Goal: Task Accomplishment & Management: Manage account settings

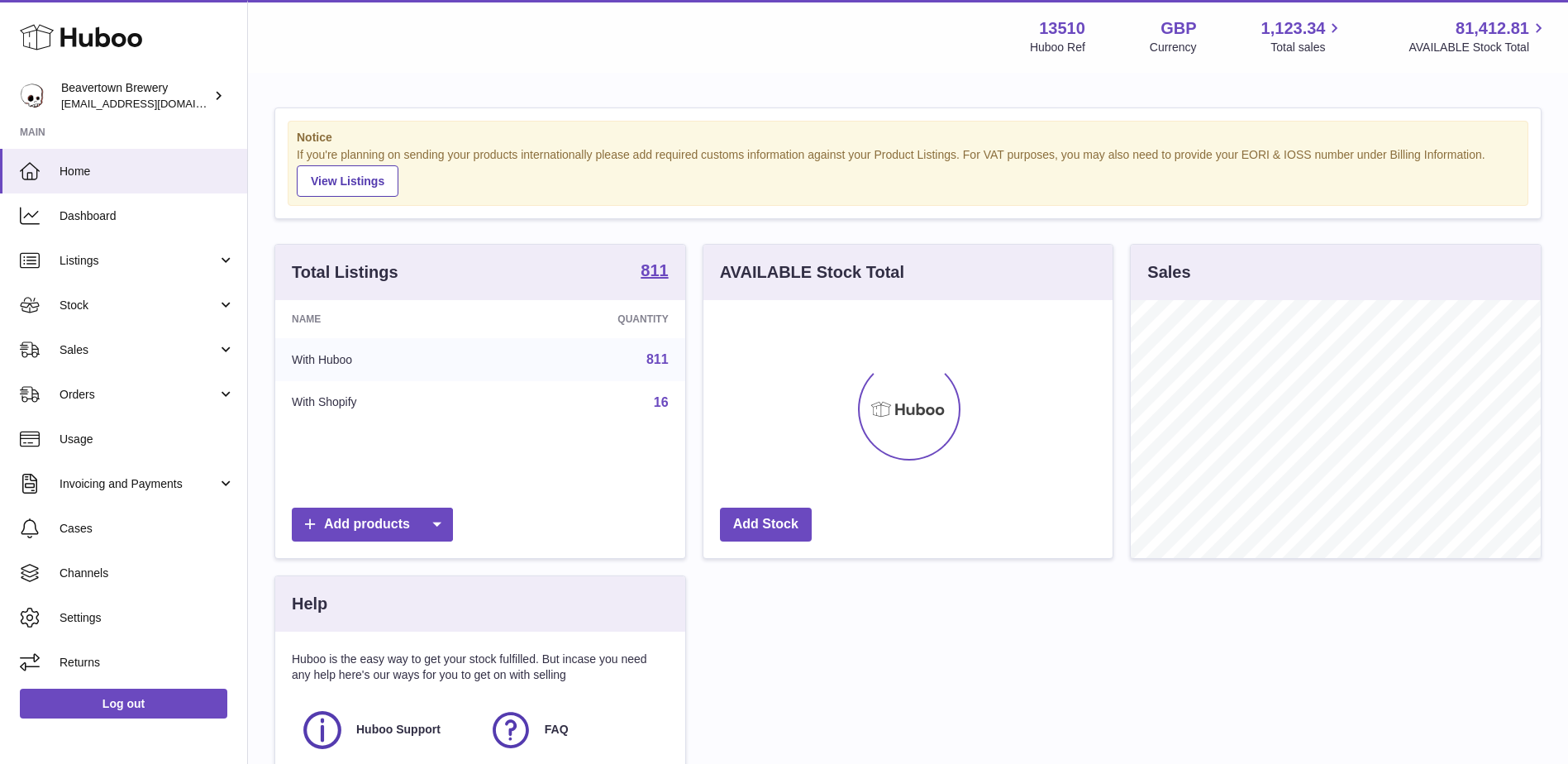
scroll to position [257, 409]
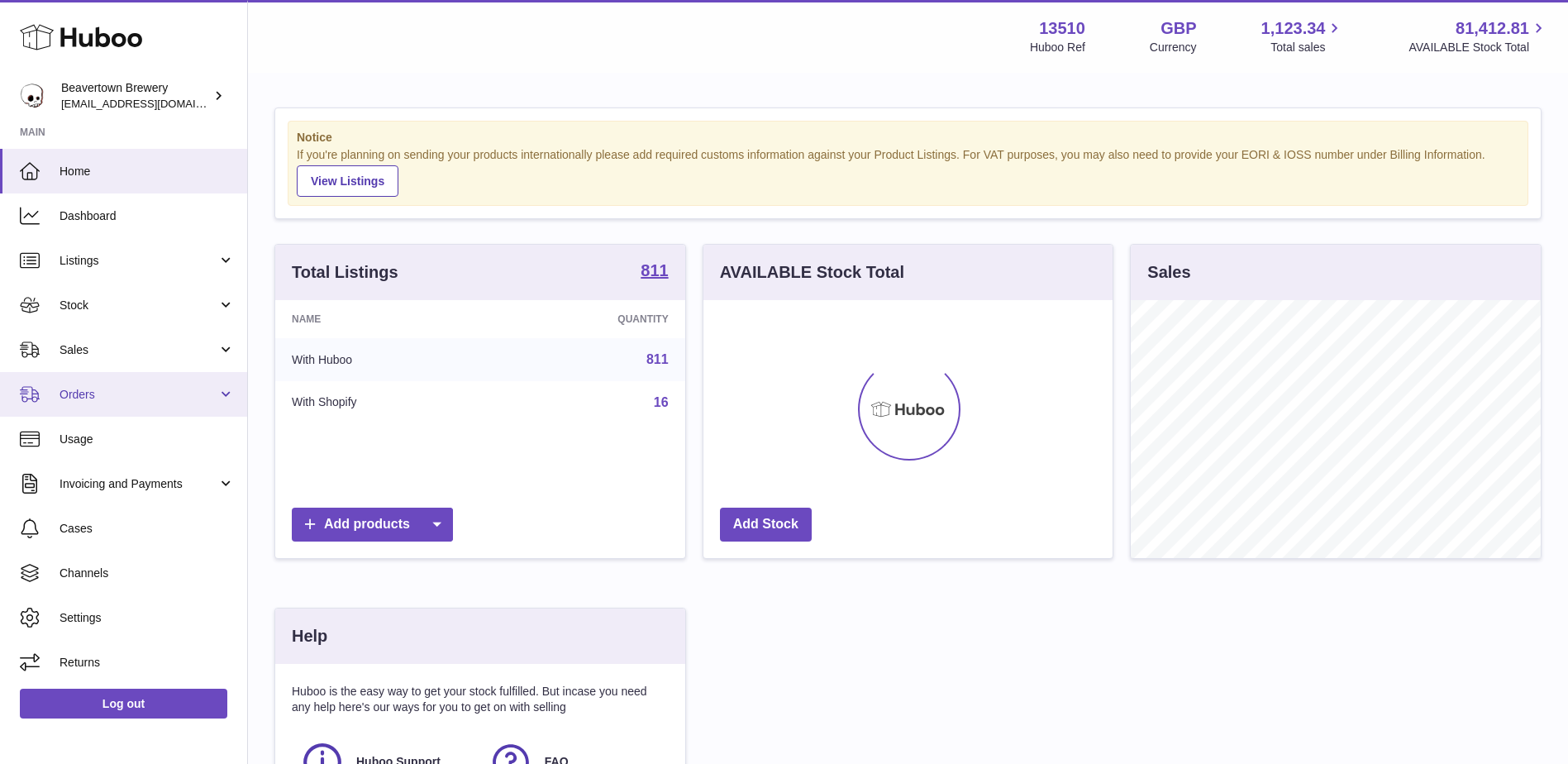
drag, startPoint x: 130, startPoint y: 394, endPoint x: 130, endPoint y: 406, distance: 12.0
click at [130, 394] on span "Orders" at bounding box center [138, 395] width 158 height 16
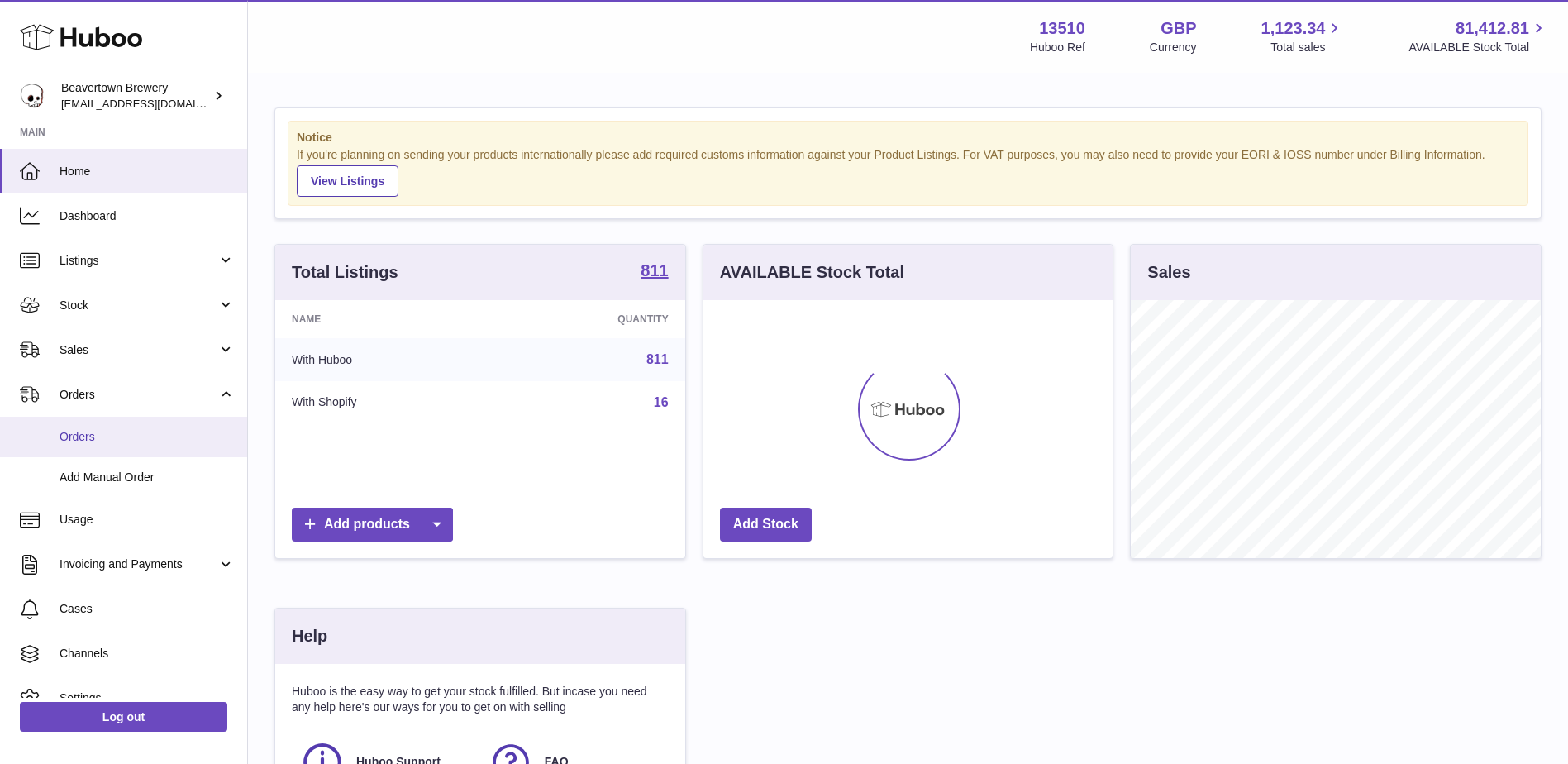
click at [127, 432] on span "Orders" at bounding box center [147, 436] width 175 height 16
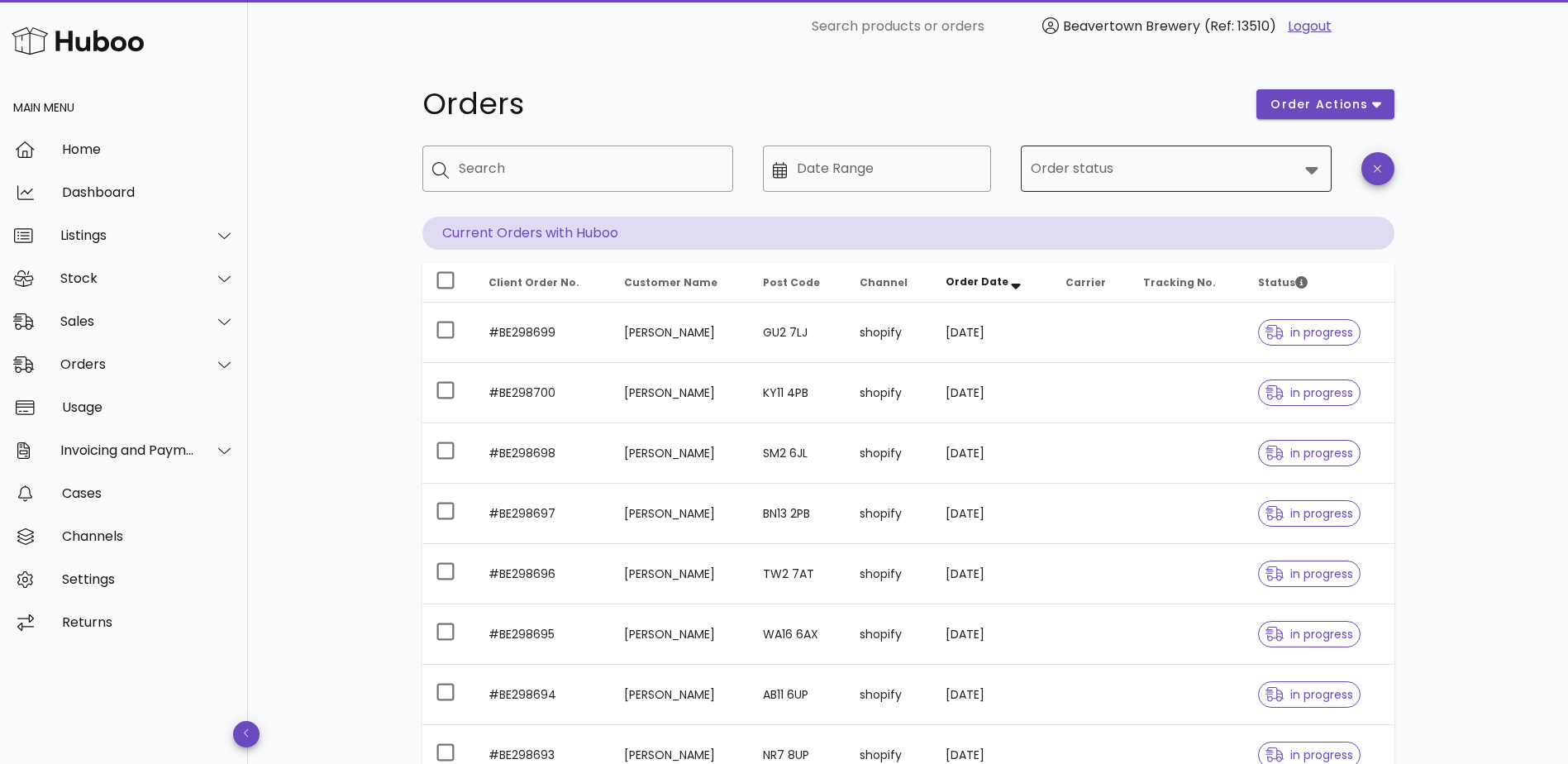
click at [1120, 176] on input "Order status" at bounding box center [1165, 168] width 268 height 26
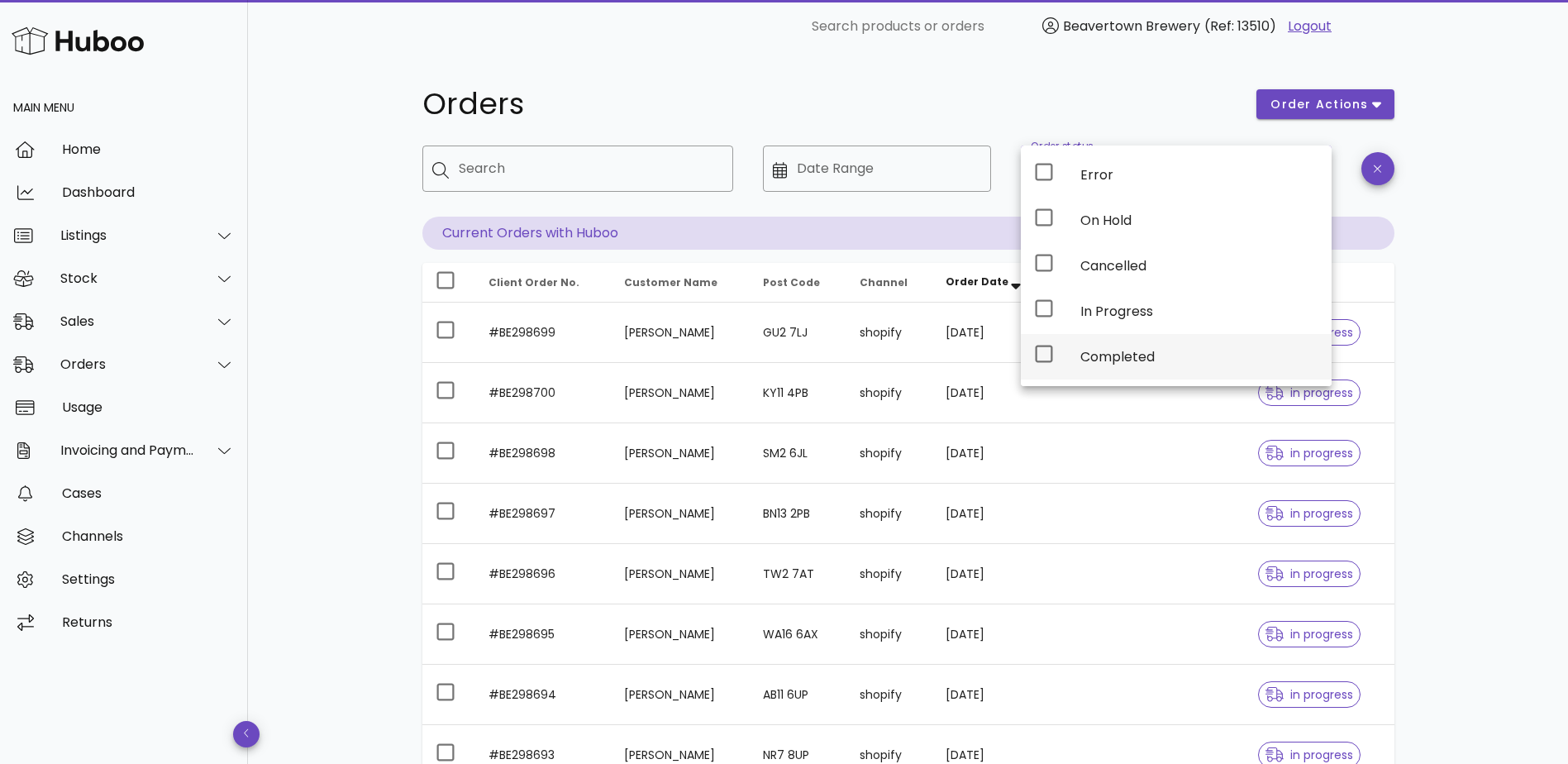
click at [1133, 350] on div "Completed" at bounding box center [1199, 356] width 238 height 16
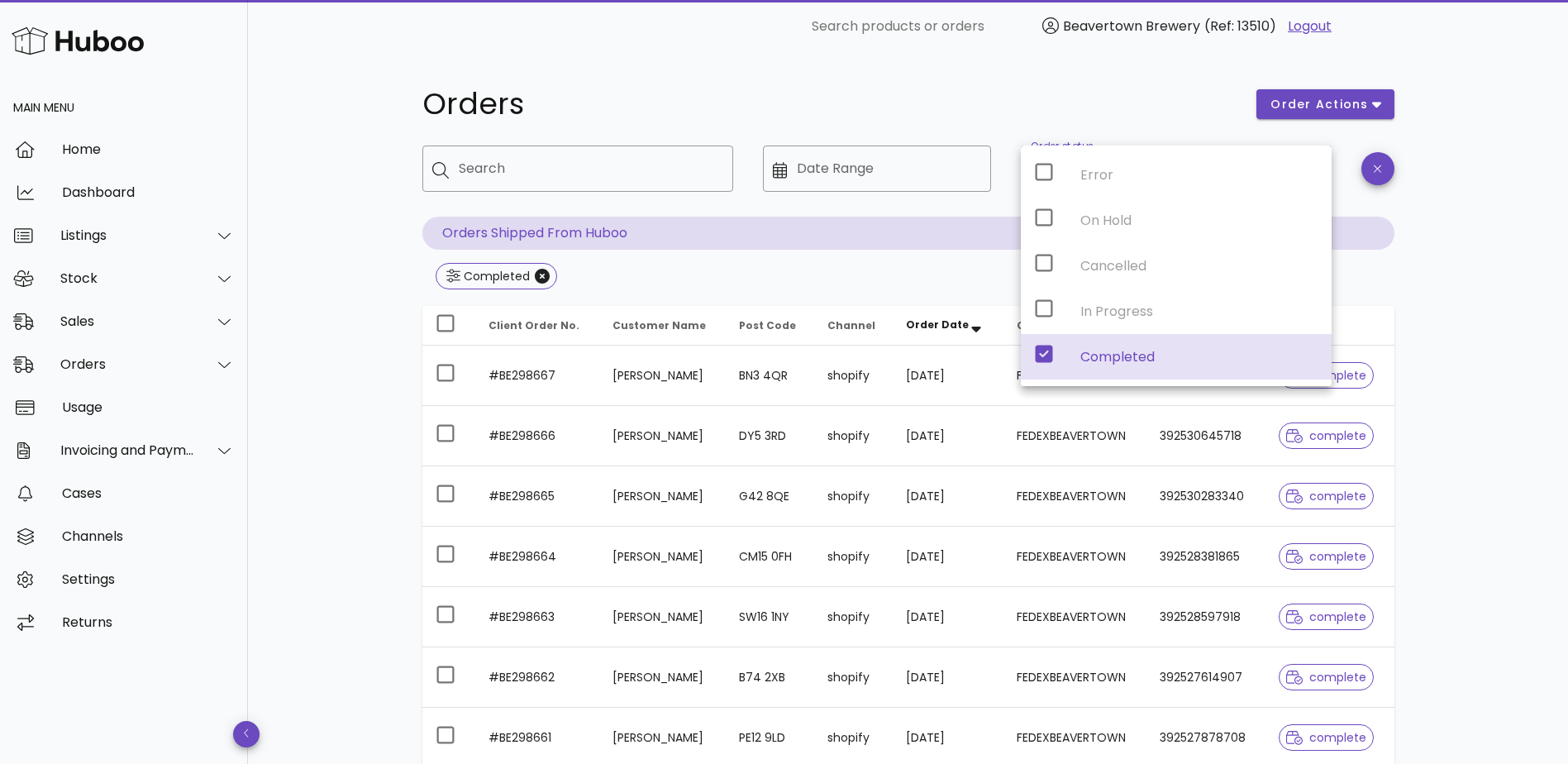
click at [333, 400] on div "Orders order actions ​ Search ​ Date Range ​ Order status Completed Orders Ship…" at bounding box center [908, 591] width 1320 height 1078
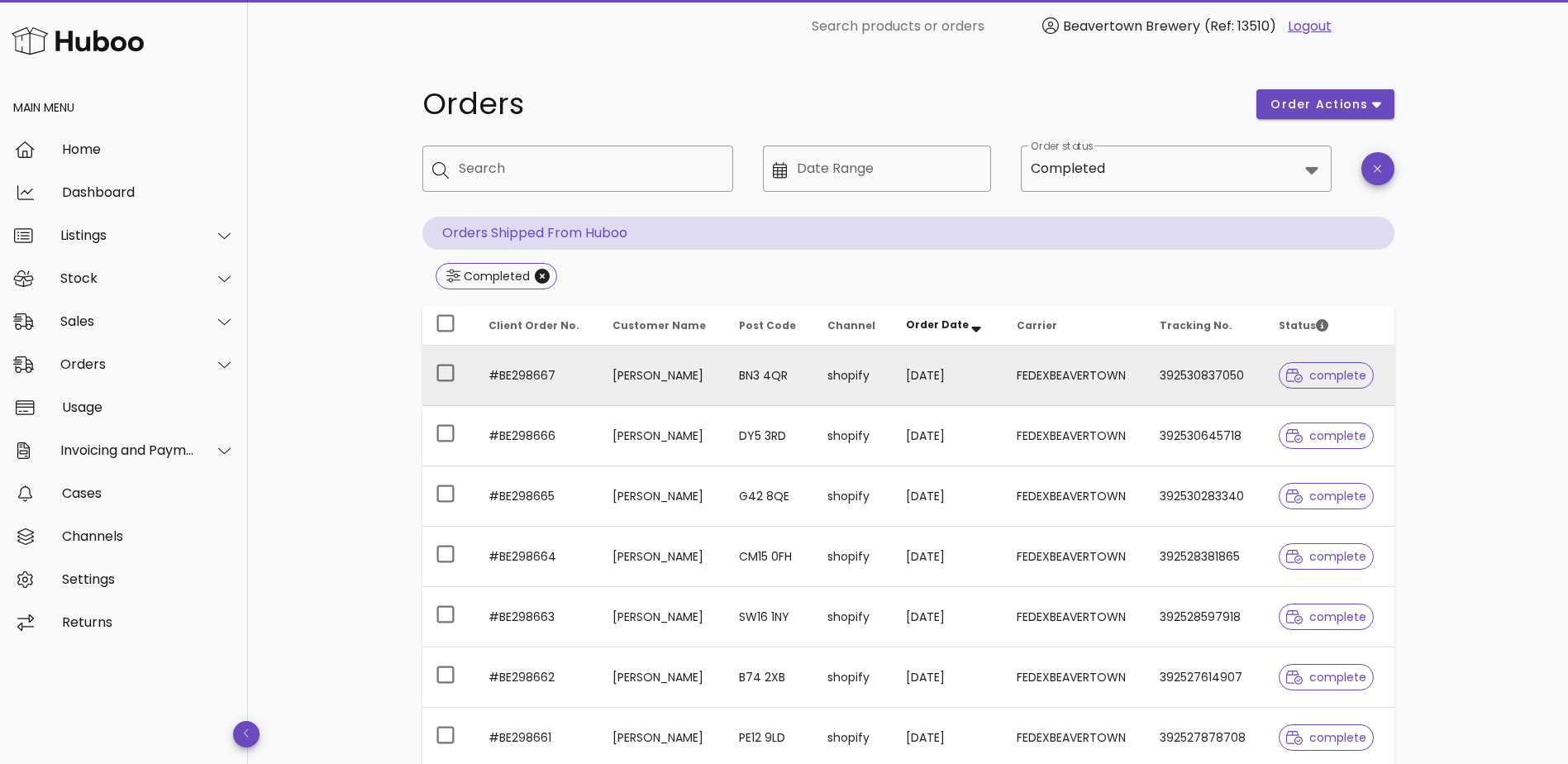
click at [721, 366] on td "J Morgans" at bounding box center [663, 376] width 127 height 60
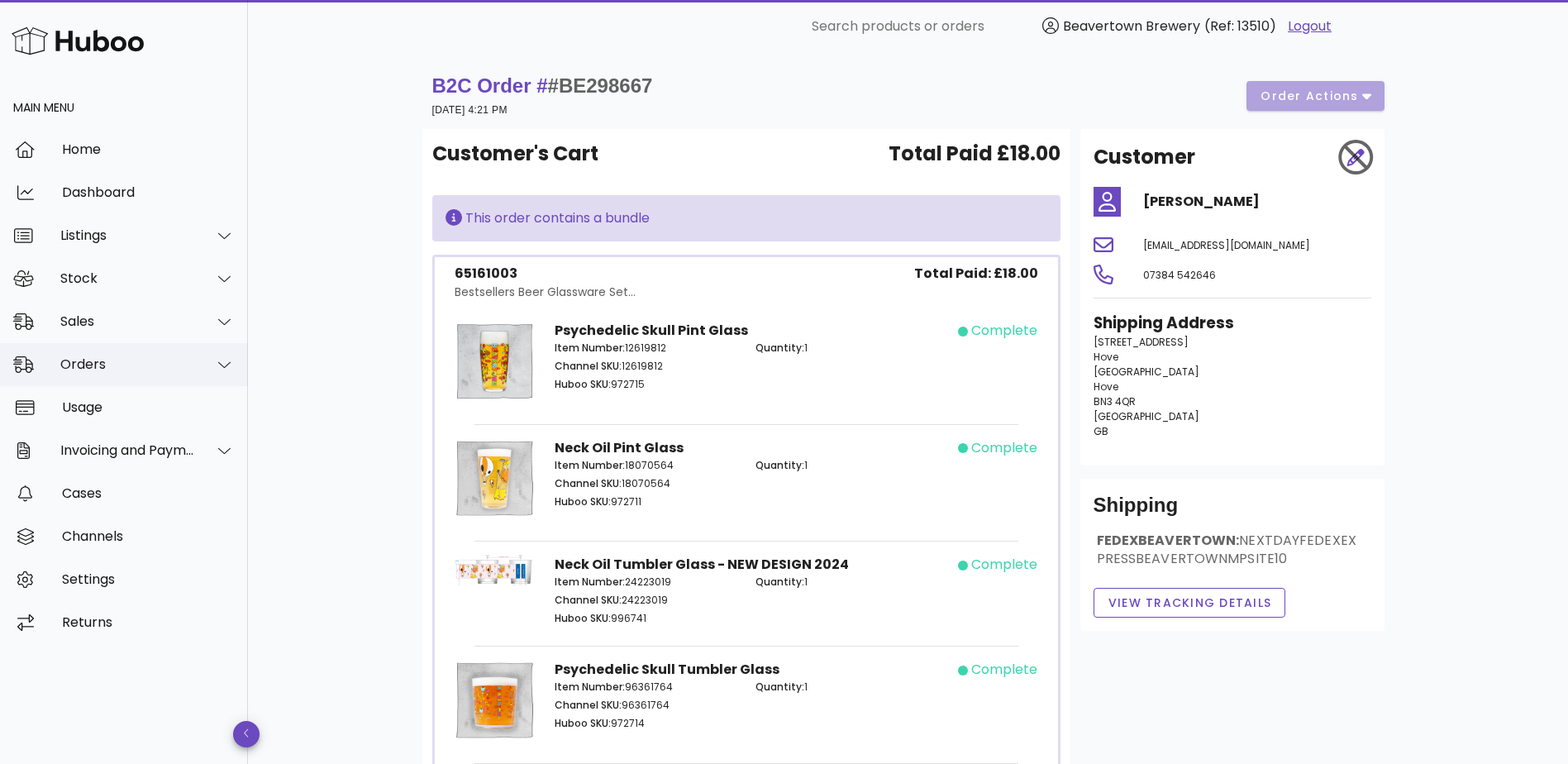
click at [115, 360] on div "Orders" at bounding box center [127, 364] width 134 height 16
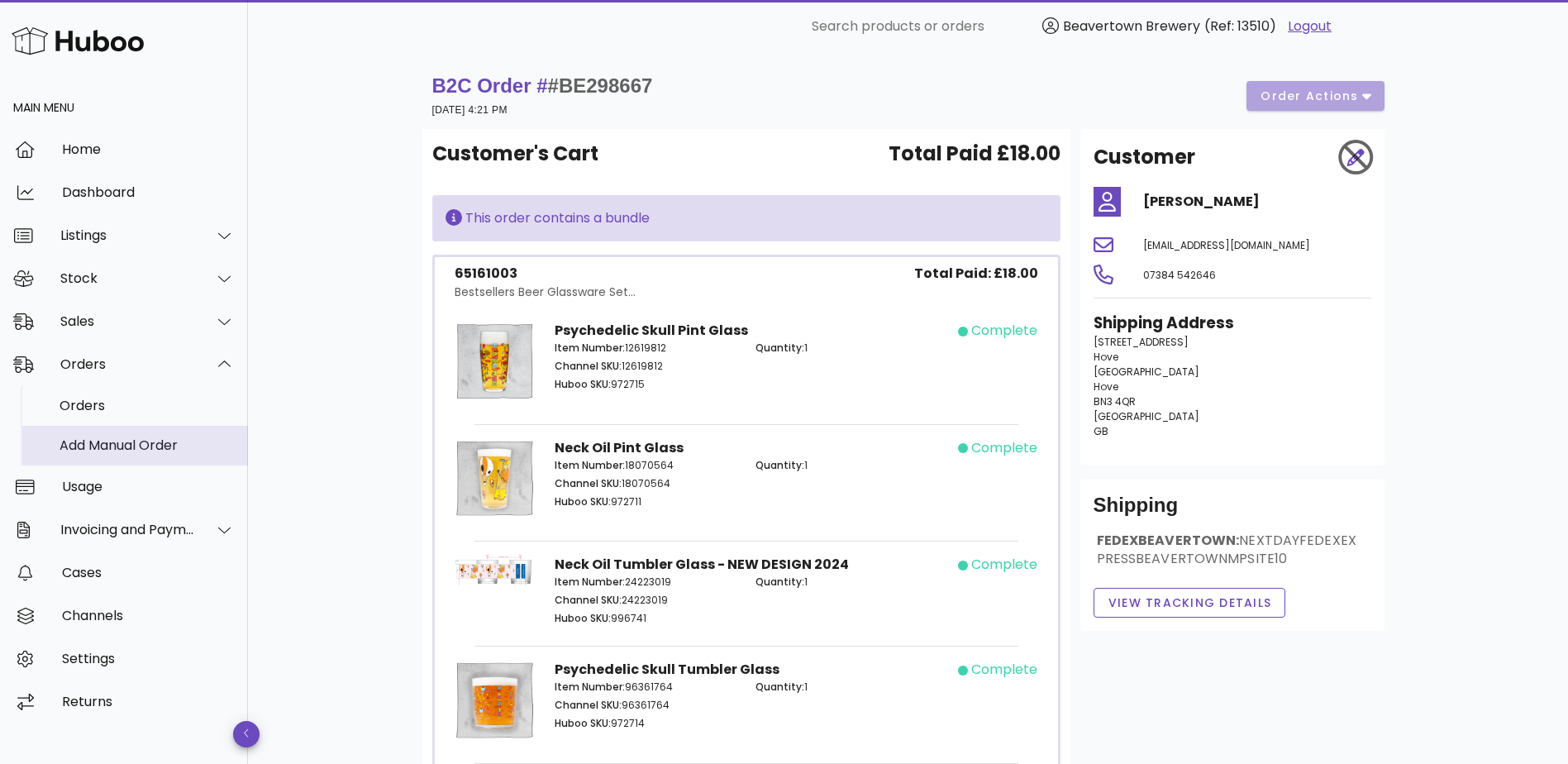
click at [146, 436] on div "Add Manual Order" at bounding box center [147, 445] width 175 height 36
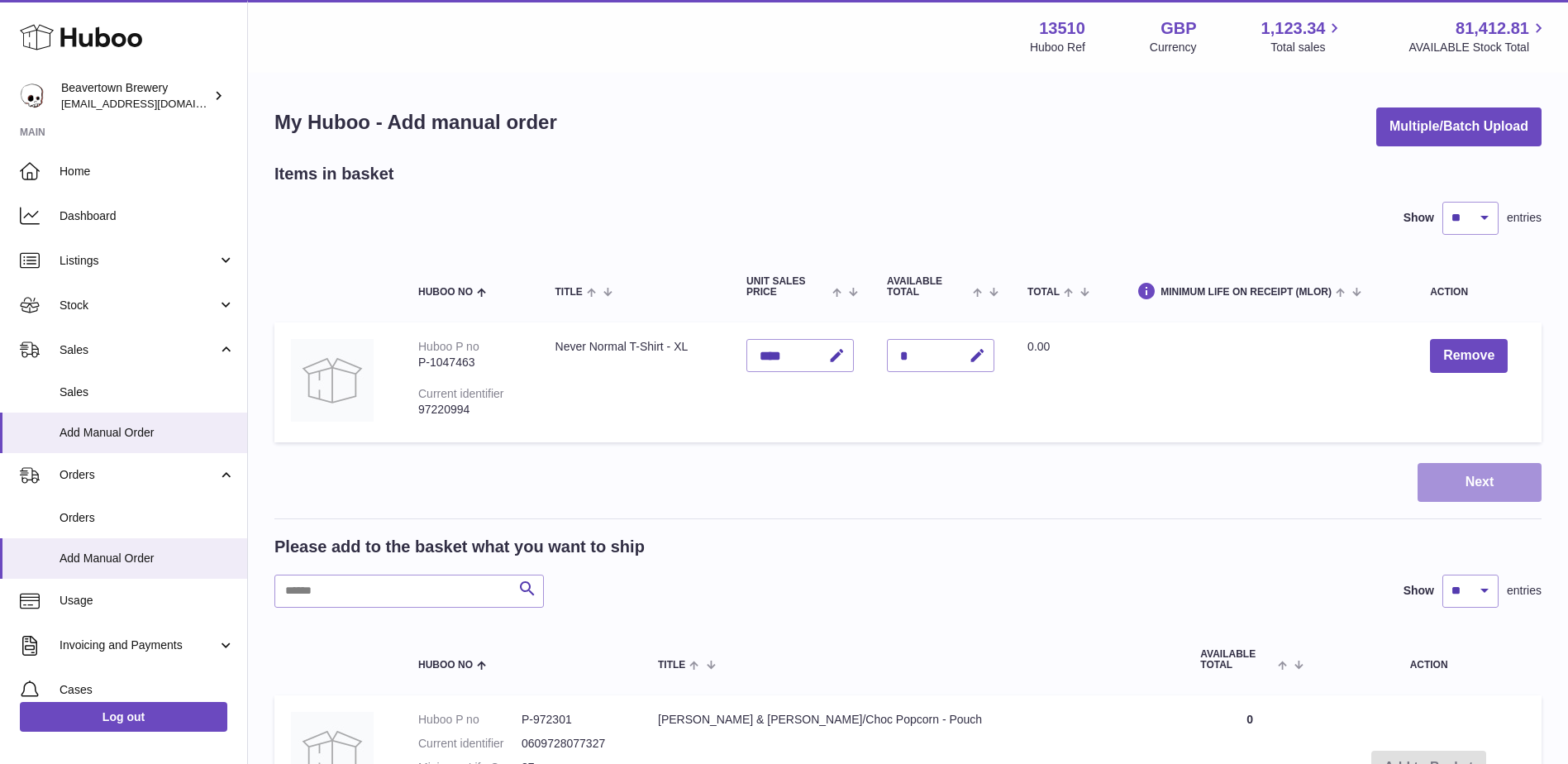
click at [1492, 477] on button "Next" at bounding box center [1480, 481] width 124 height 39
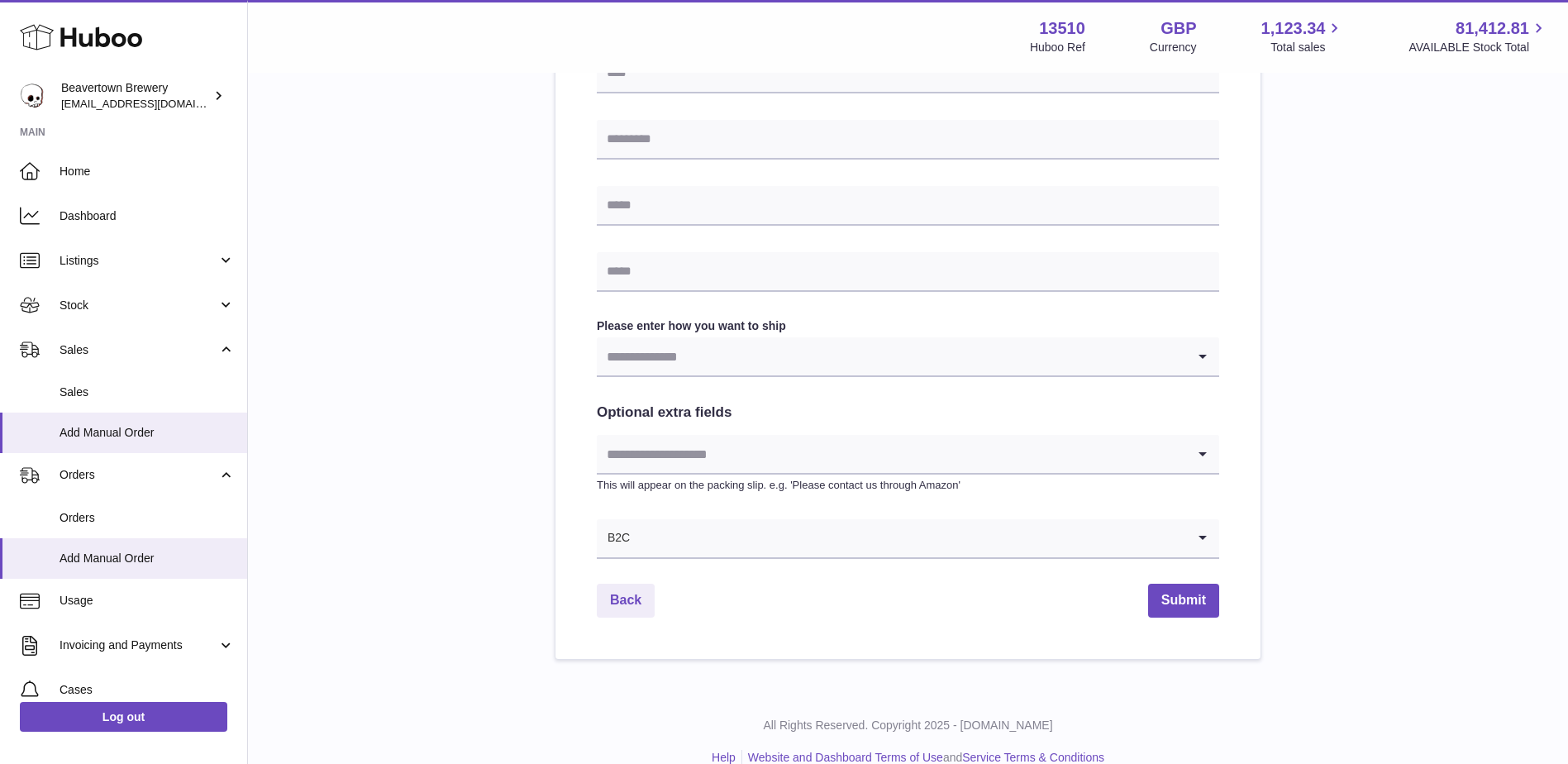
scroll to position [661, 0]
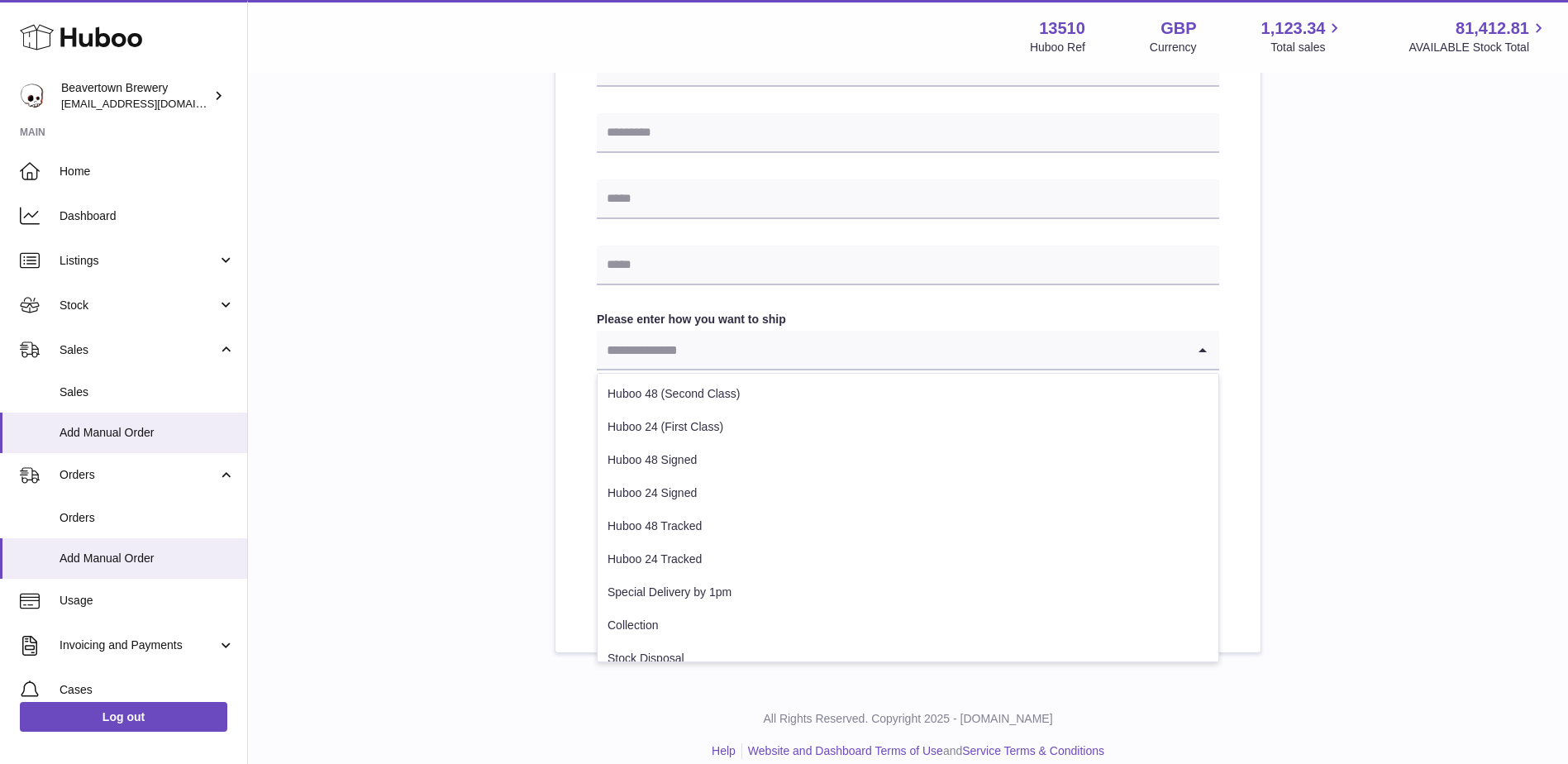
click at [775, 339] on input "Search for option" at bounding box center [891, 350] width 589 height 38
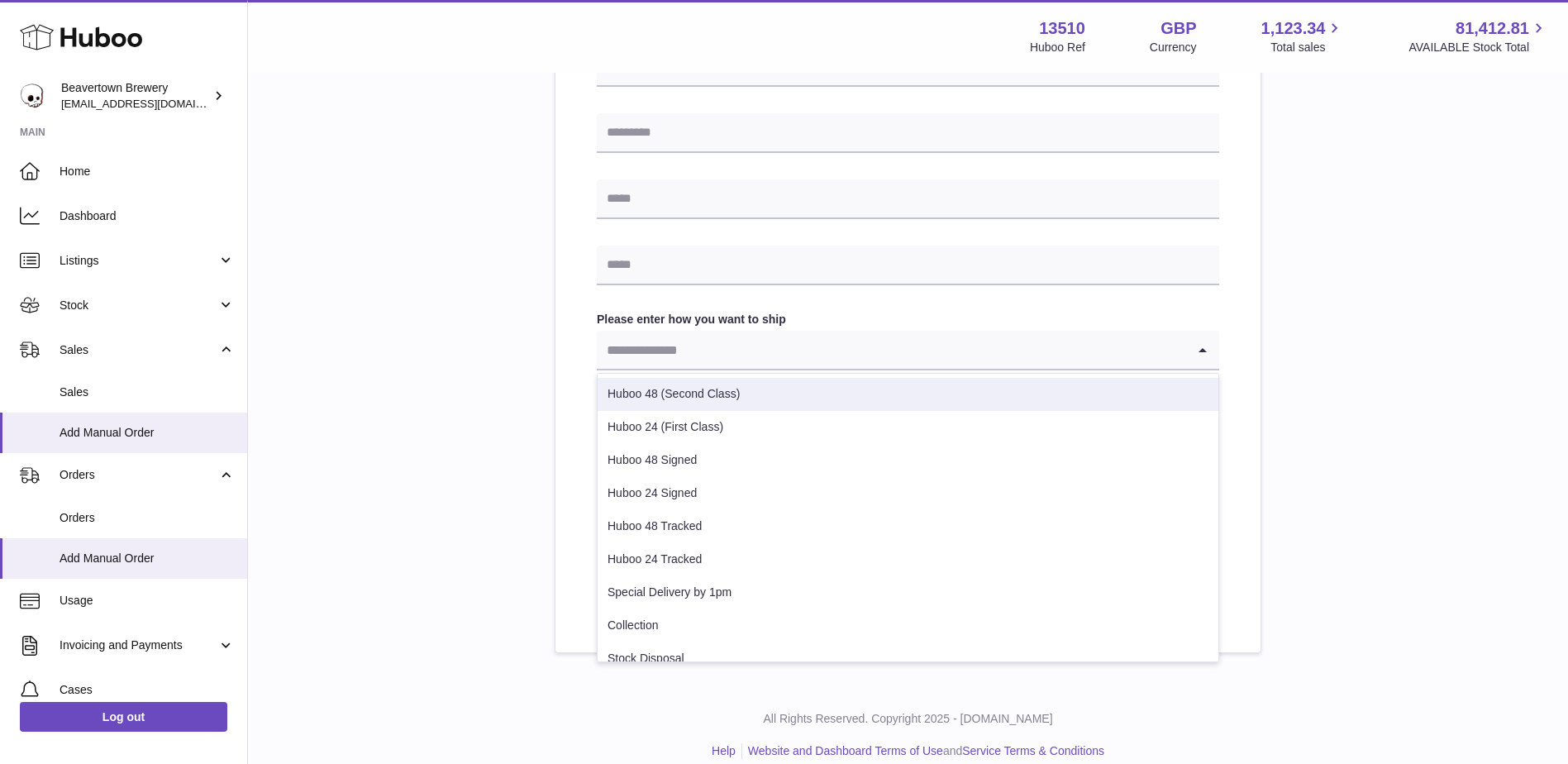
click at [1510, 320] on div "Please enter where you want to ship the items UK Europe World Find Address Plea…" at bounding box center [908, 77] width 1267 height 1151
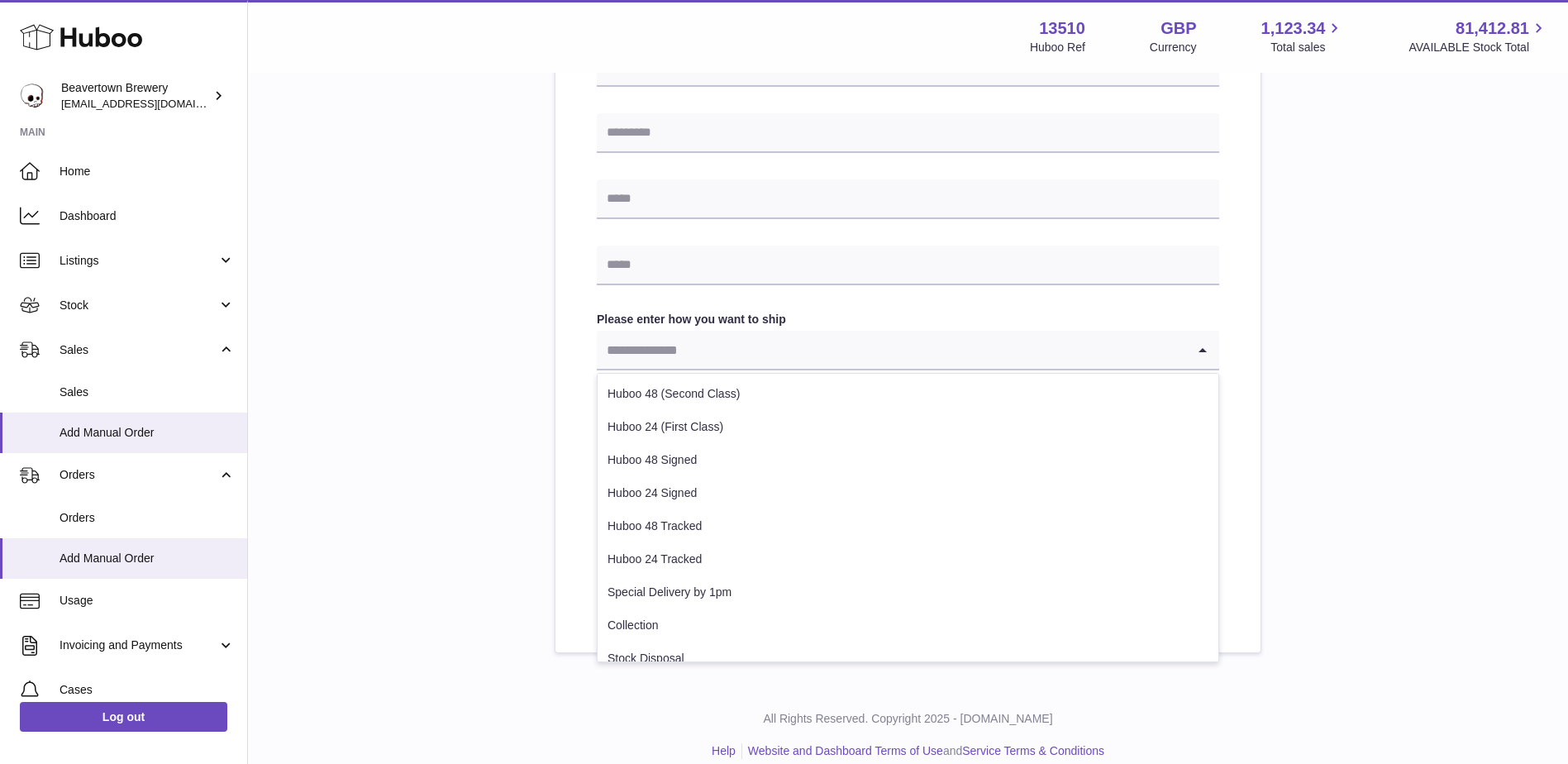
click at [906, 352] on input "Search for option" at bounding box center [891, 350] width 589 height 38
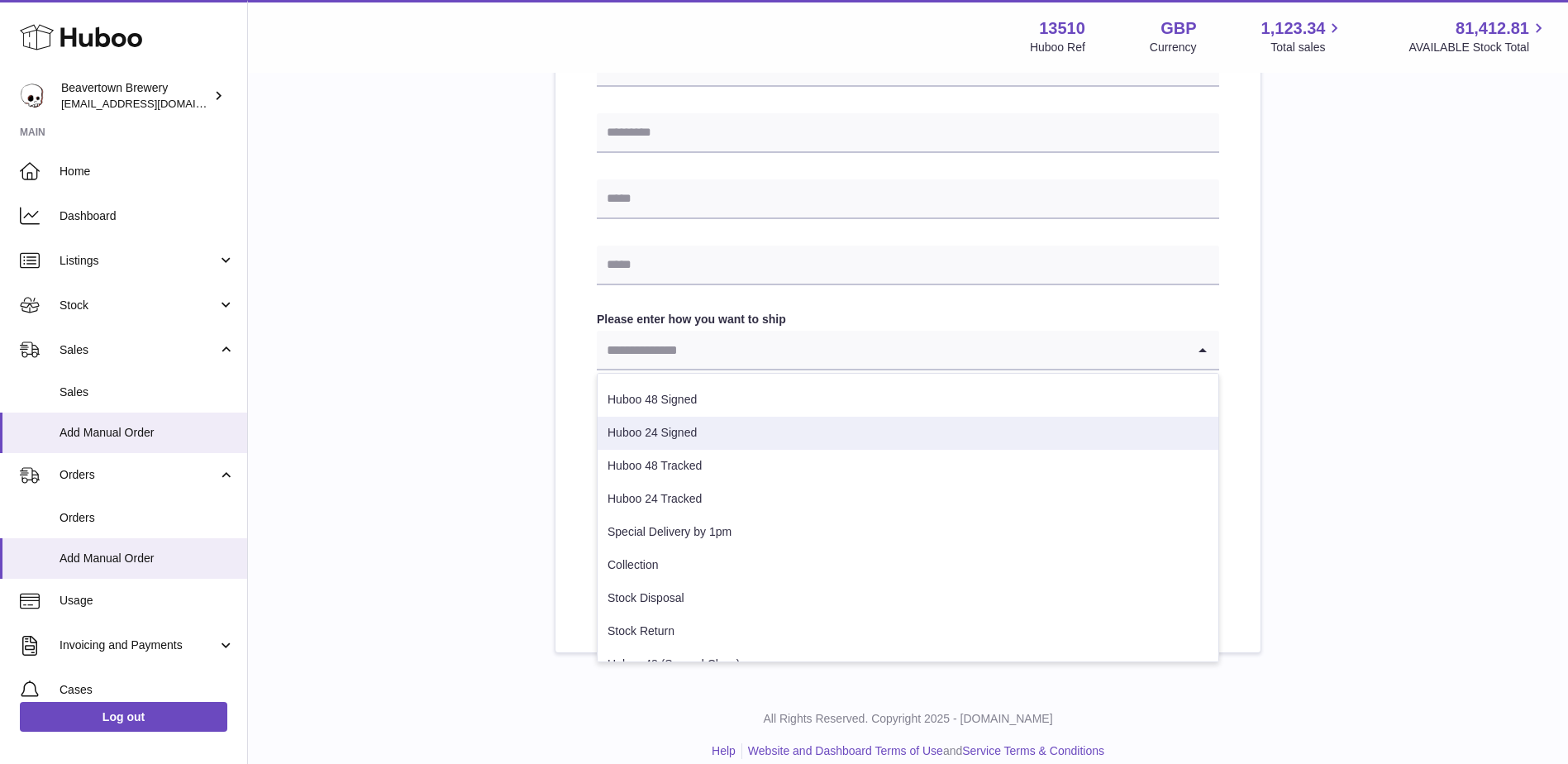
scroll to position [0, 0]
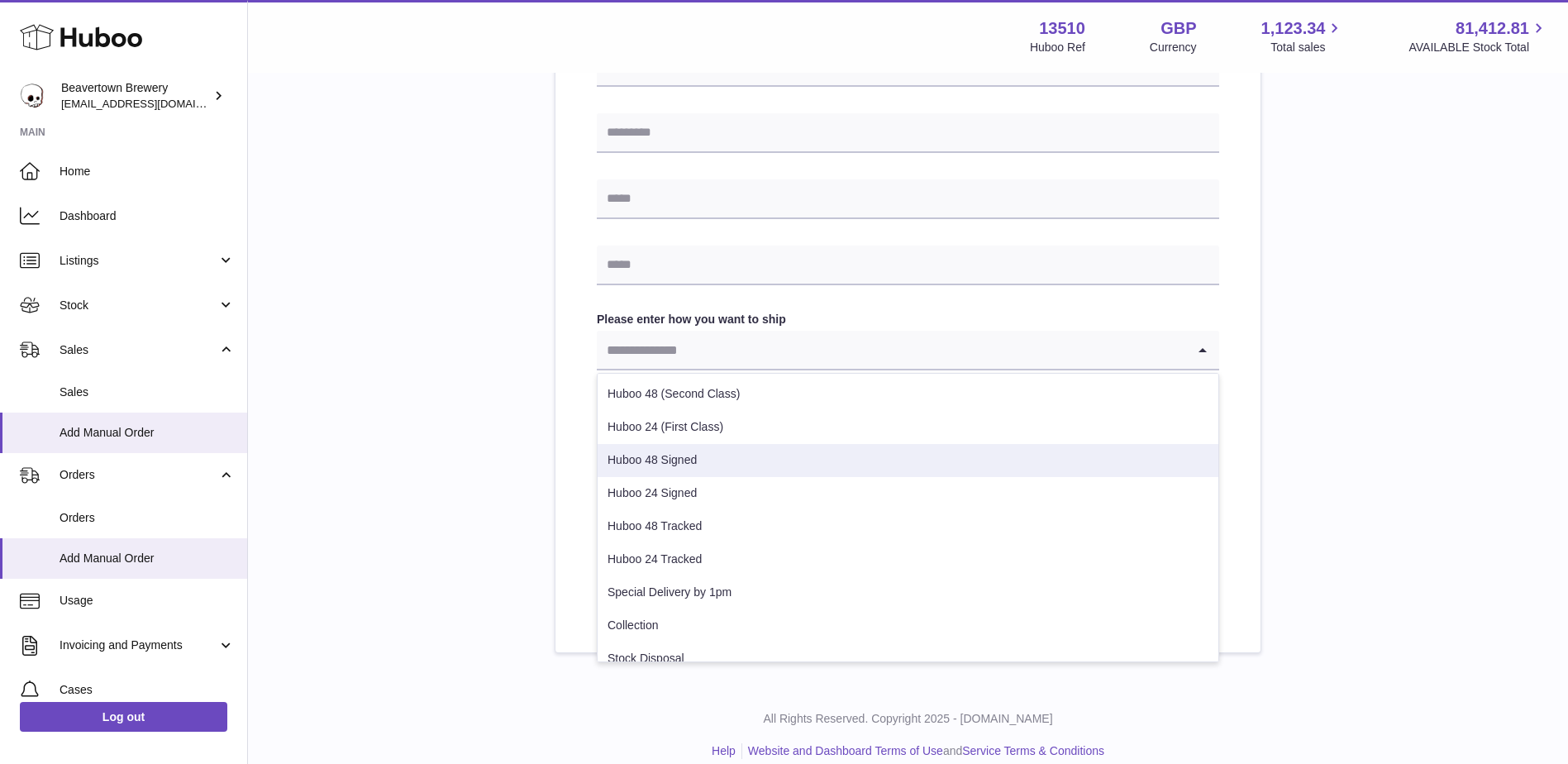
click at [1483, 450] on div "Please enter where you want to ship the items UK Europe World Find Address Plea…" at bounding box center [908, 77] width 1267 height 1151
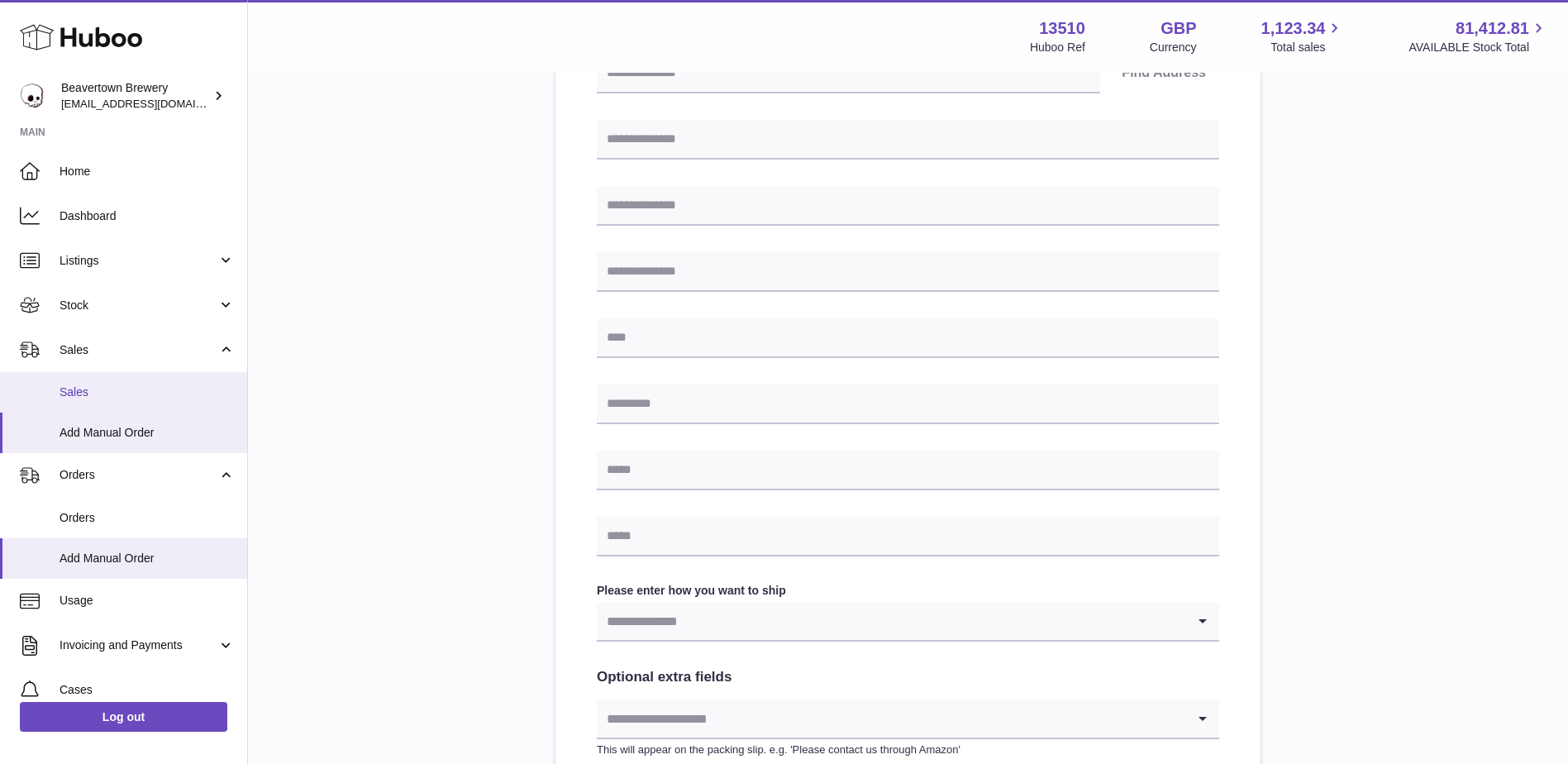
scroll to position [83, 0]
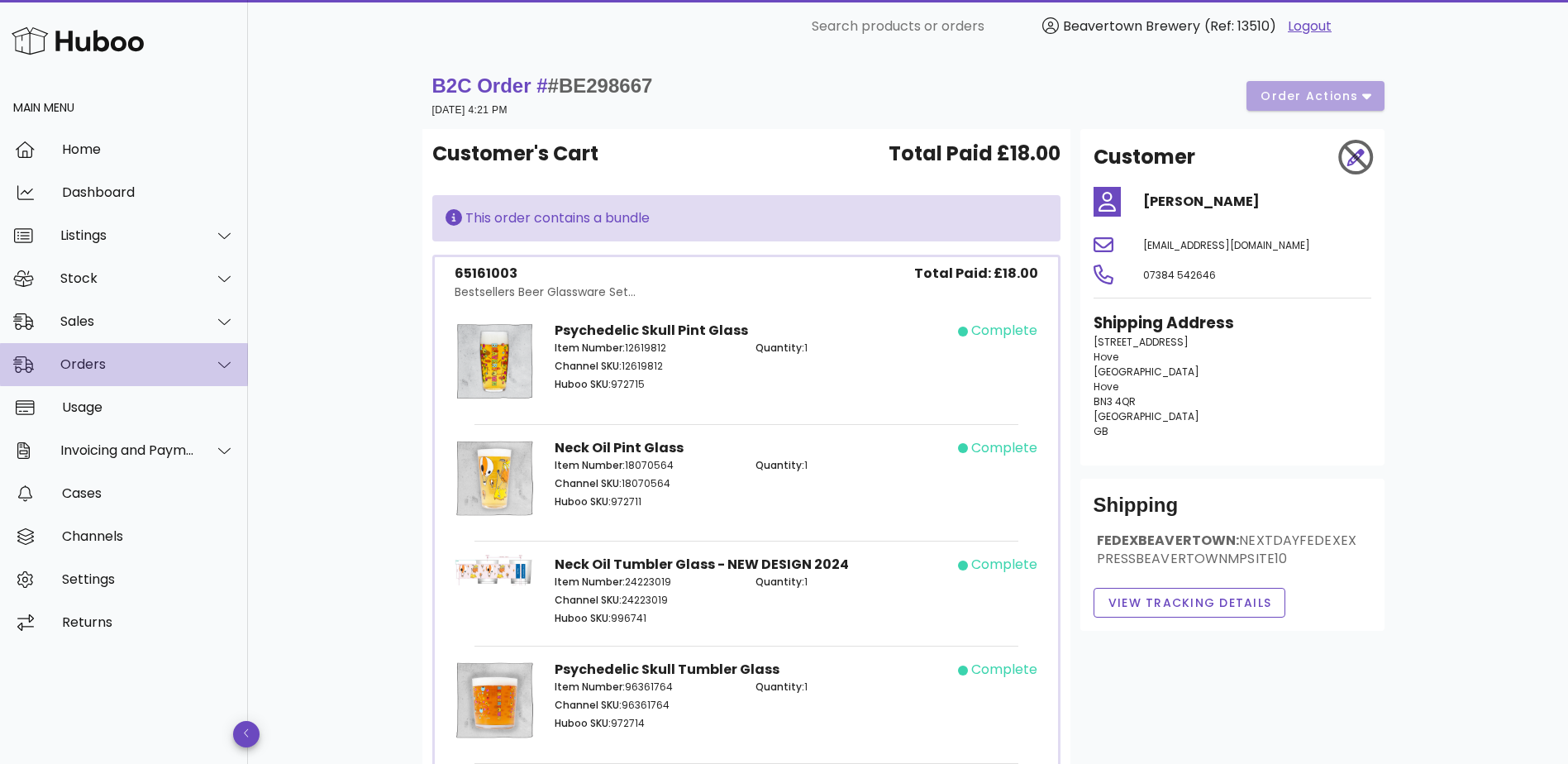
click at [148, 358] on div "Orders" at bounding box center [127, 364] width 134 height 16
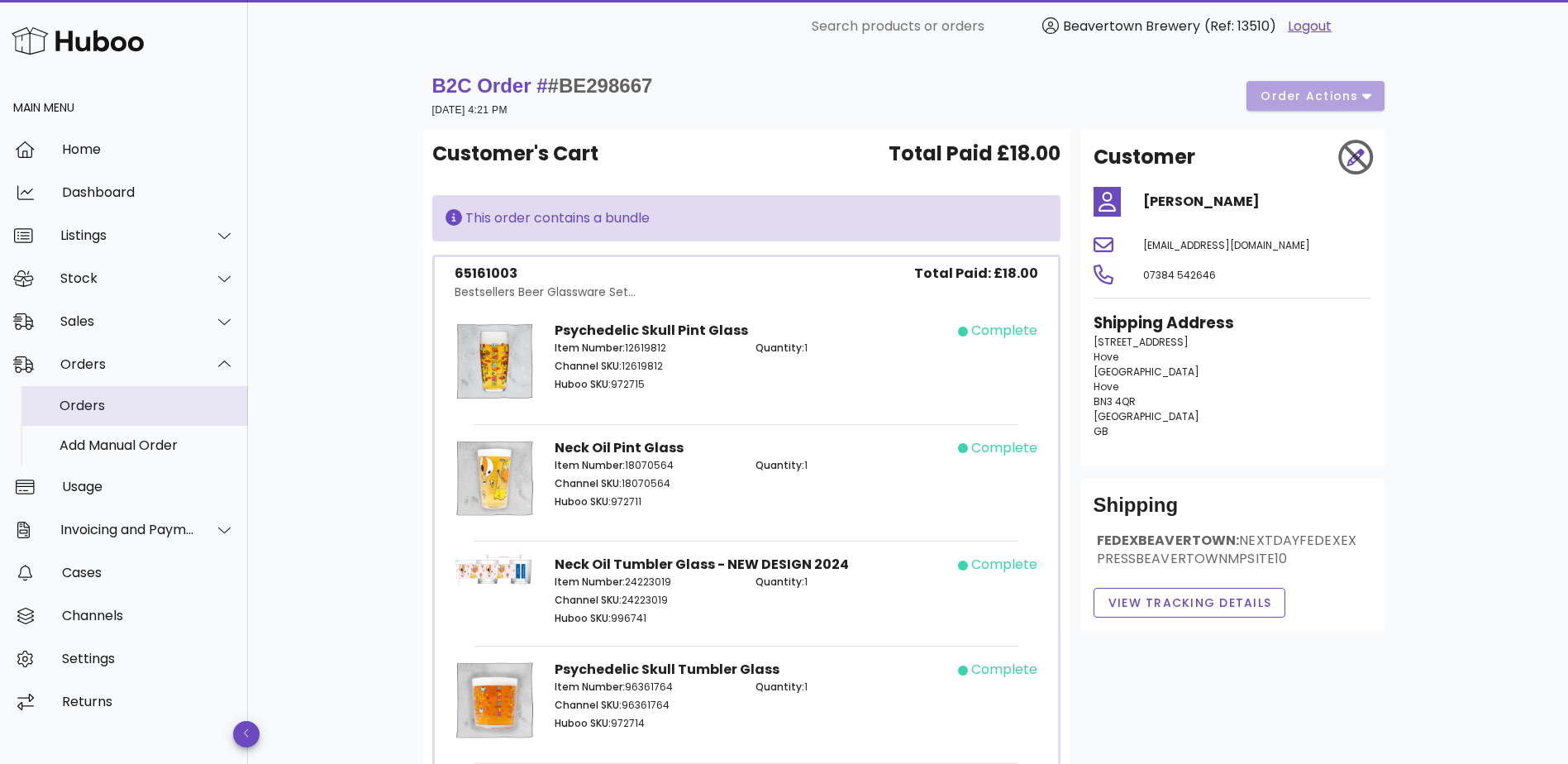
click at [126, 418] on div "Orders" at bounding box center [147, 405] width 175 height 36
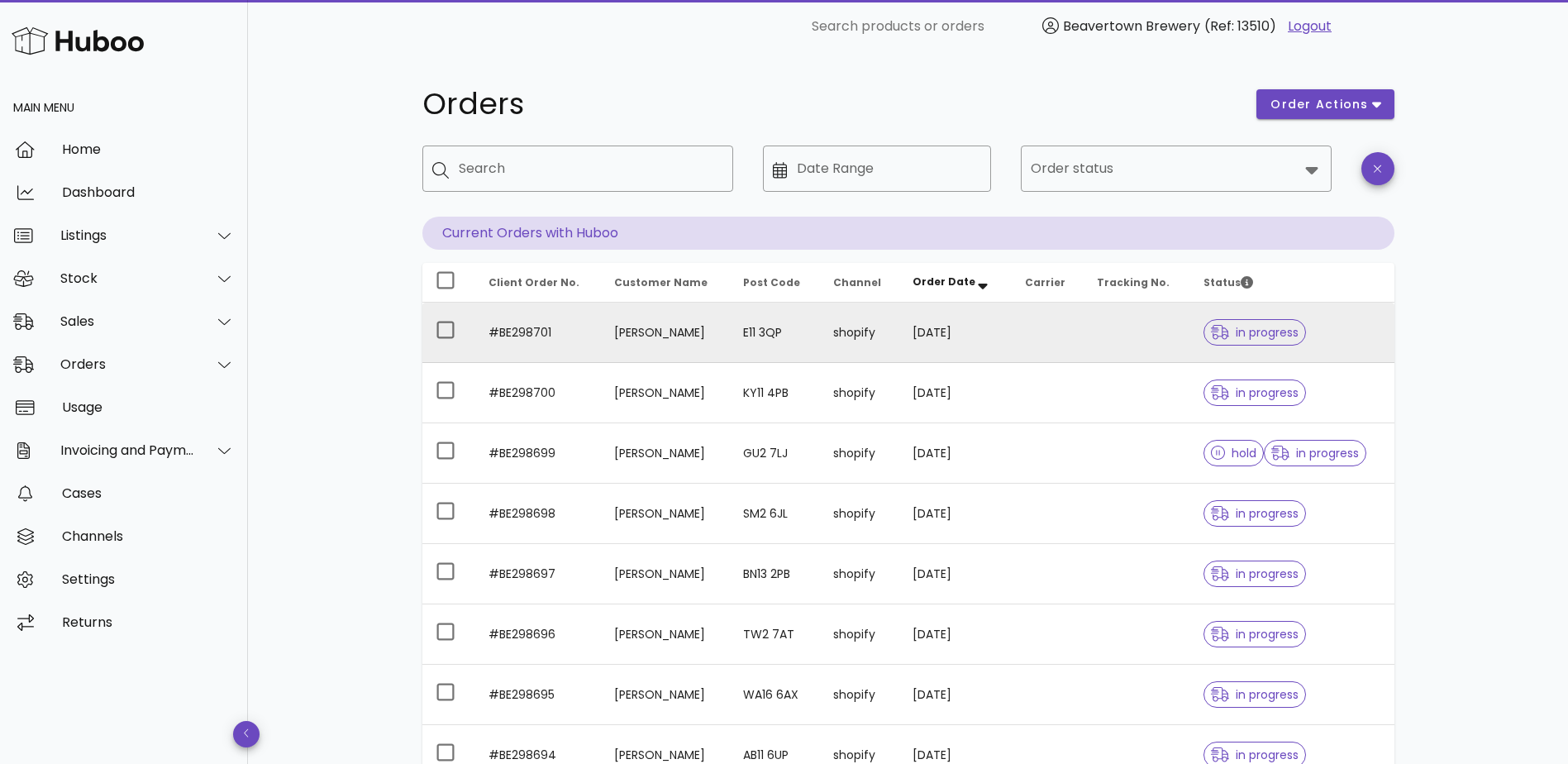
click at [878, 324] on td "shopify" at bounding box center [859, 333] width 80 height 60
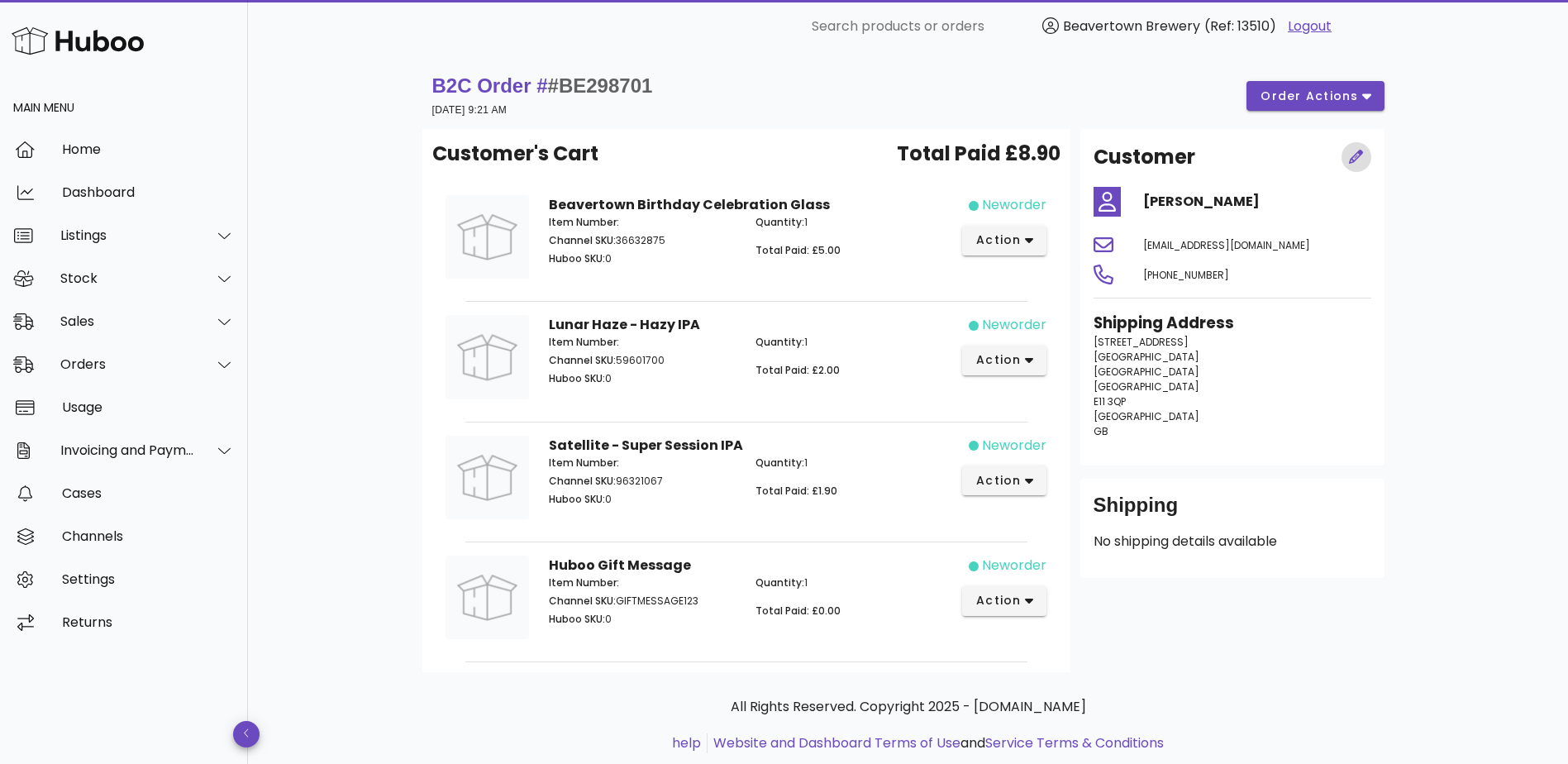
click at [1348, 155] on span "button" at bounding box center [1356, 157] width 16 height 17
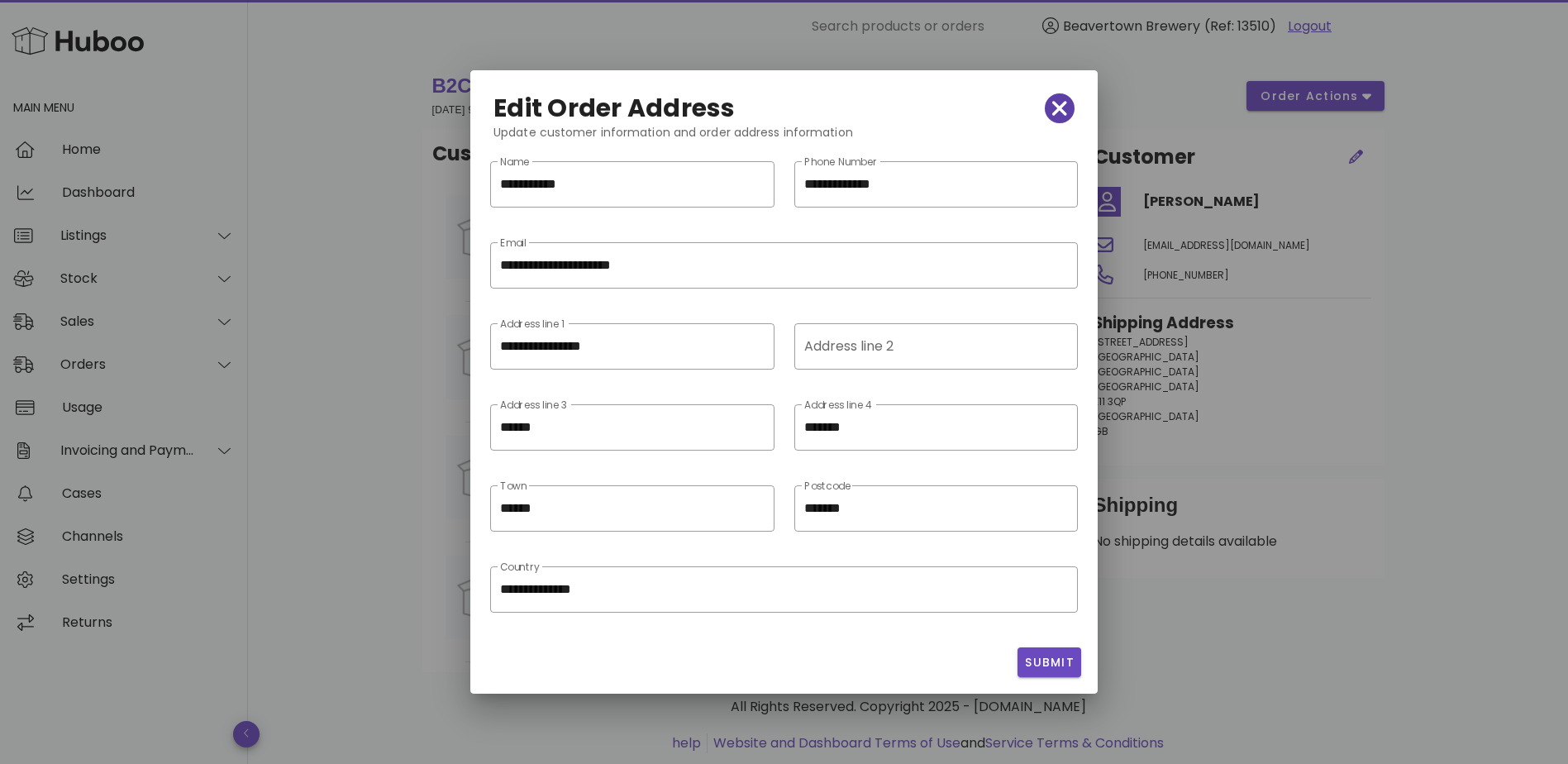
click at [1060, 108] on icon "button" at bounding box center [1059, 108] width 15 height 15
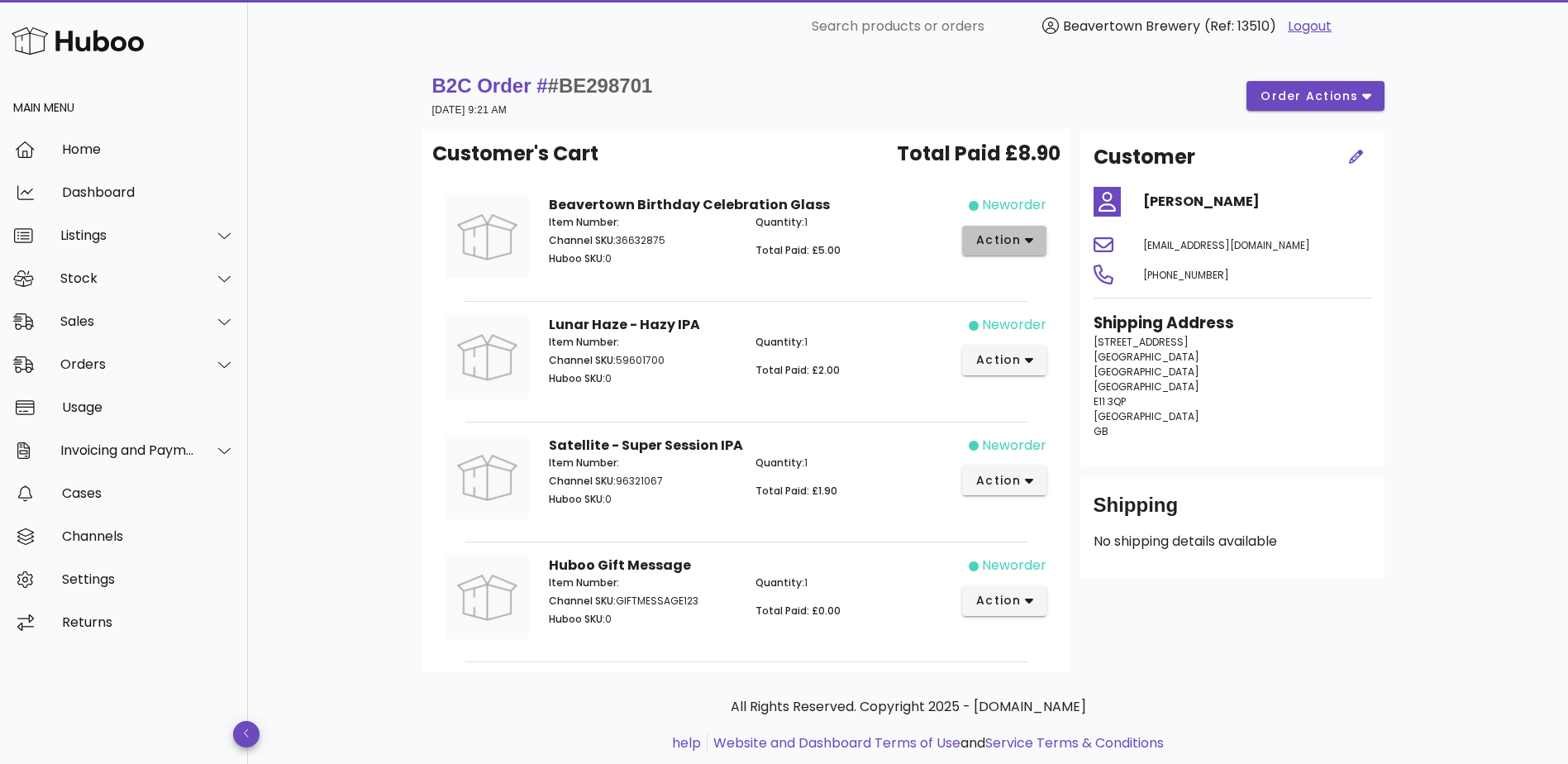
click at [1010, 244] on span "action" at bounding box center [998, 240] width 46 height 17
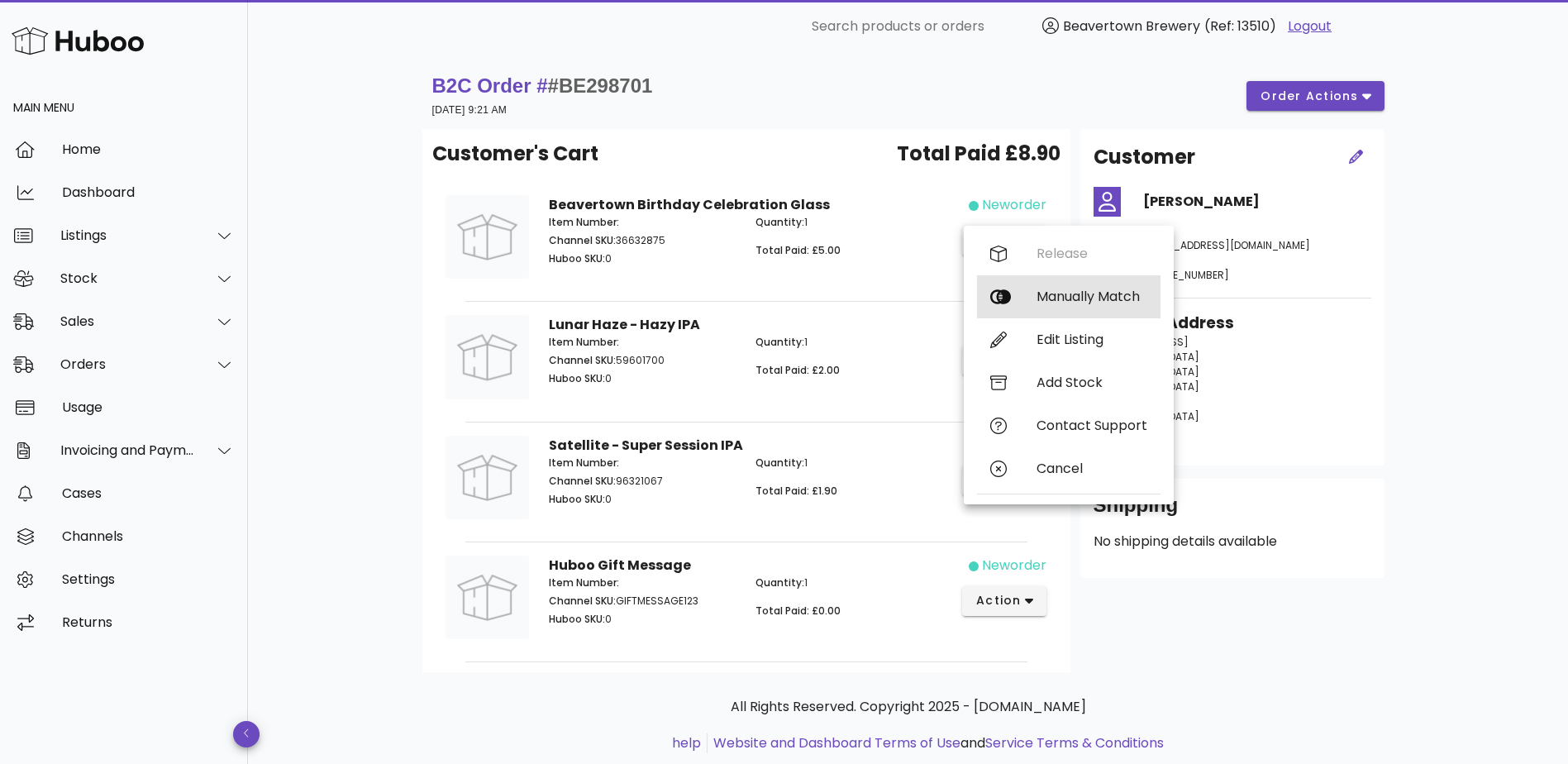
click at [1089, 292] on div "Manually Match" at bounding box center [1092, 296] width 111 height 16
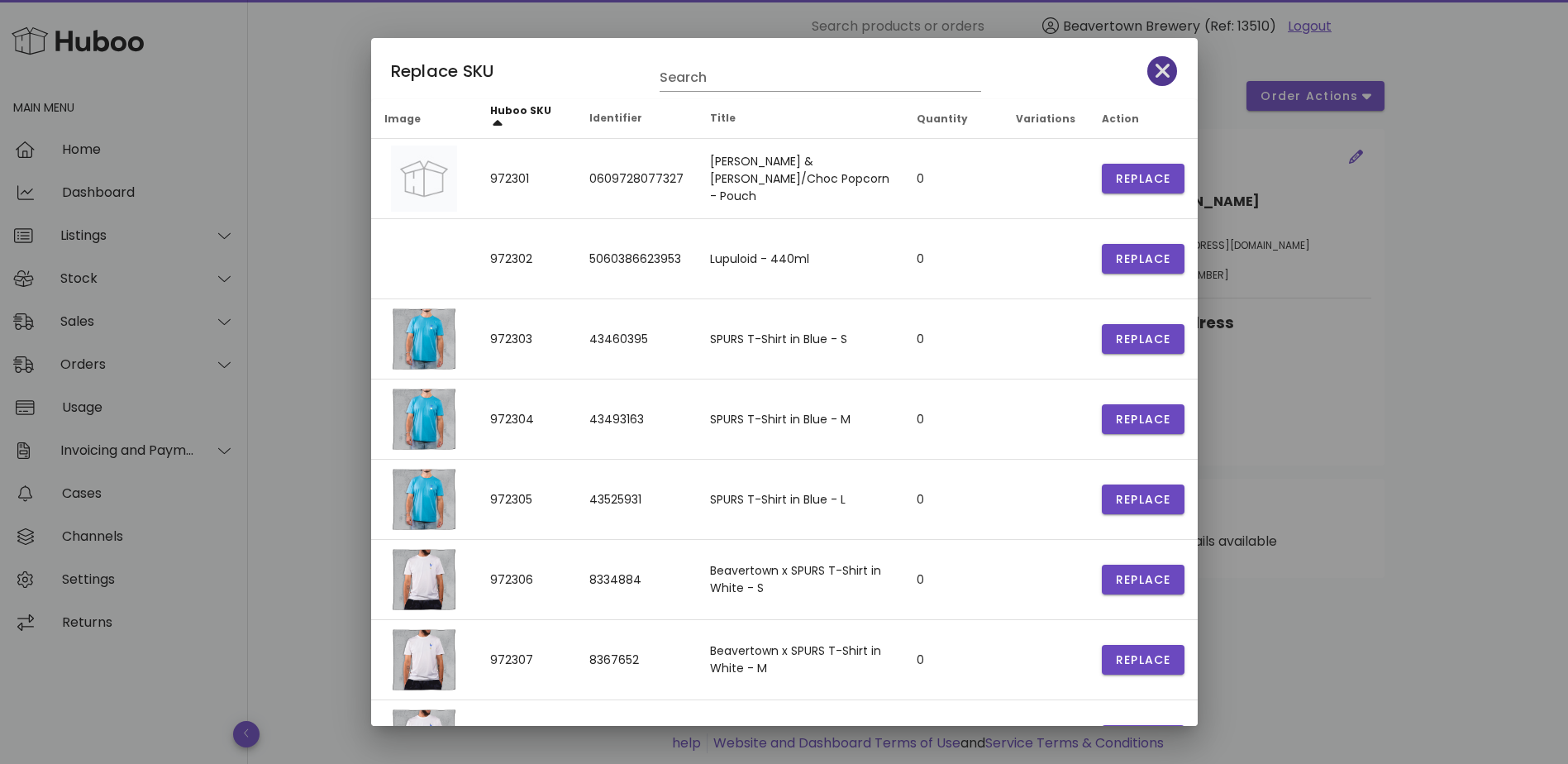
click at [1156, 71] on icon "button" at bounding box center [1163, 70] width 15 height 23
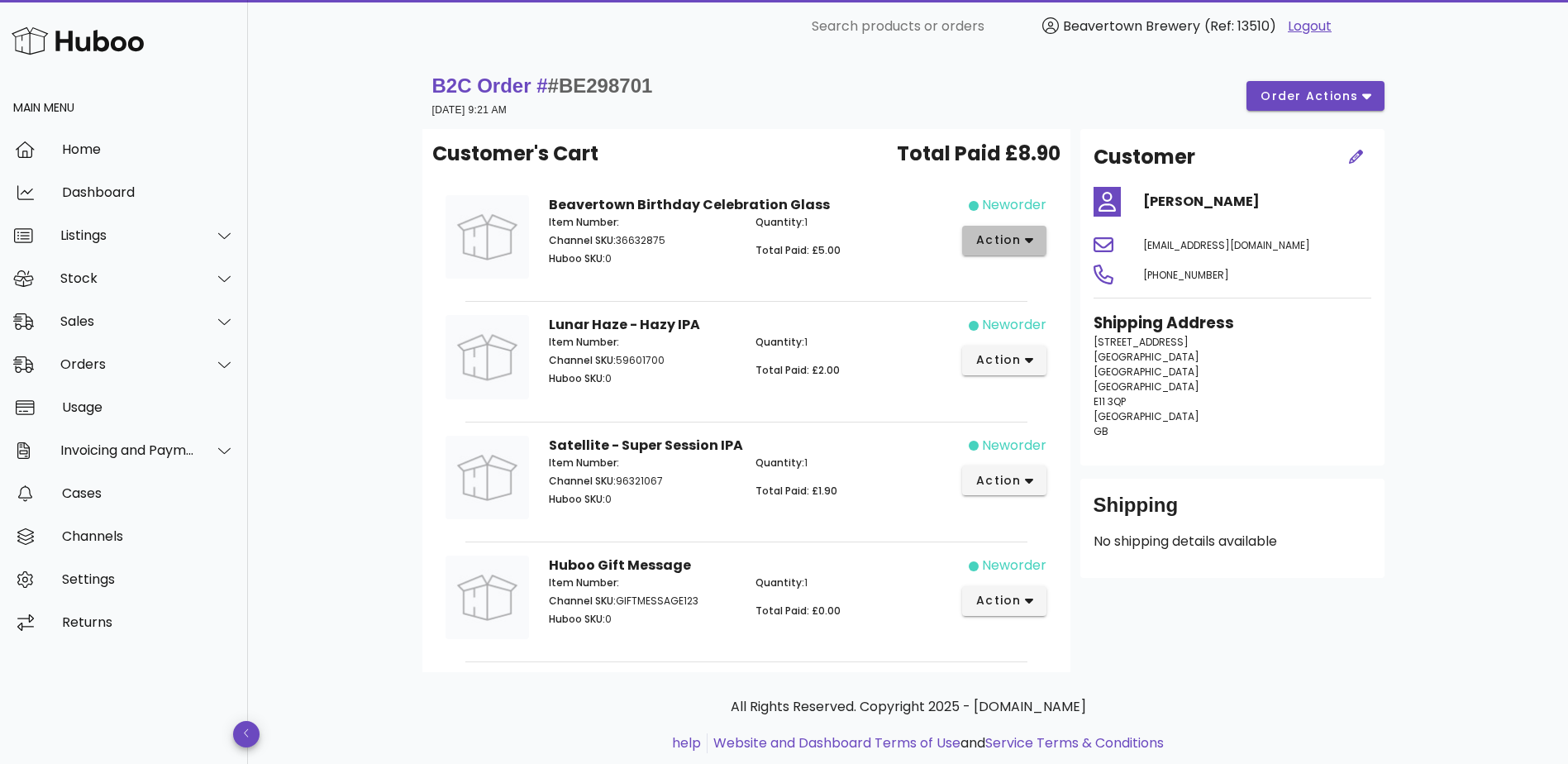
click at [998, 243] on span "action" at bounding box center [998, 240] width 46 height 17
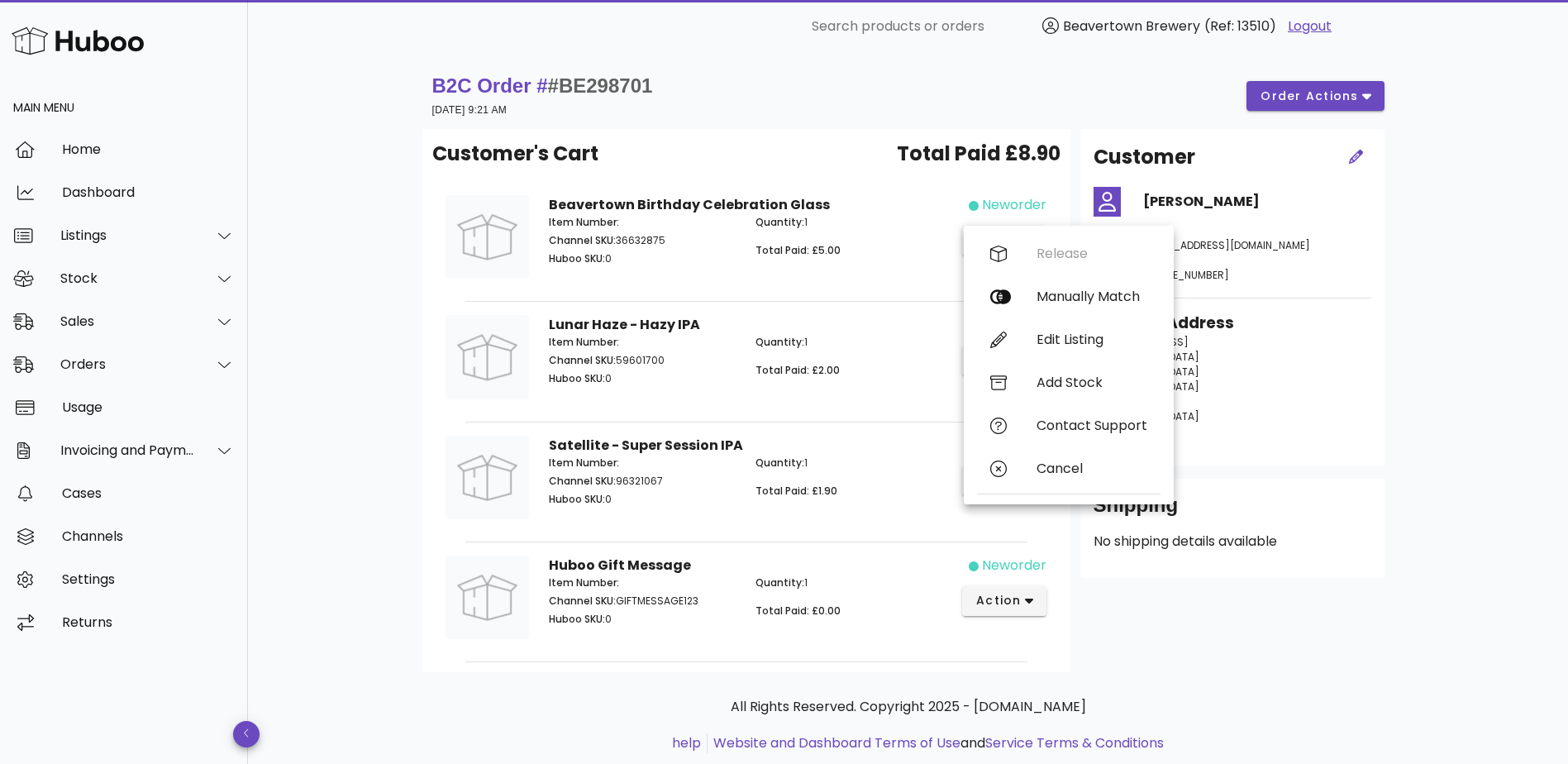
click at [910, 358] on div "Quantity: 1 Total Paid: £2.00" at bounding box center [849, 363] width 208 height 76
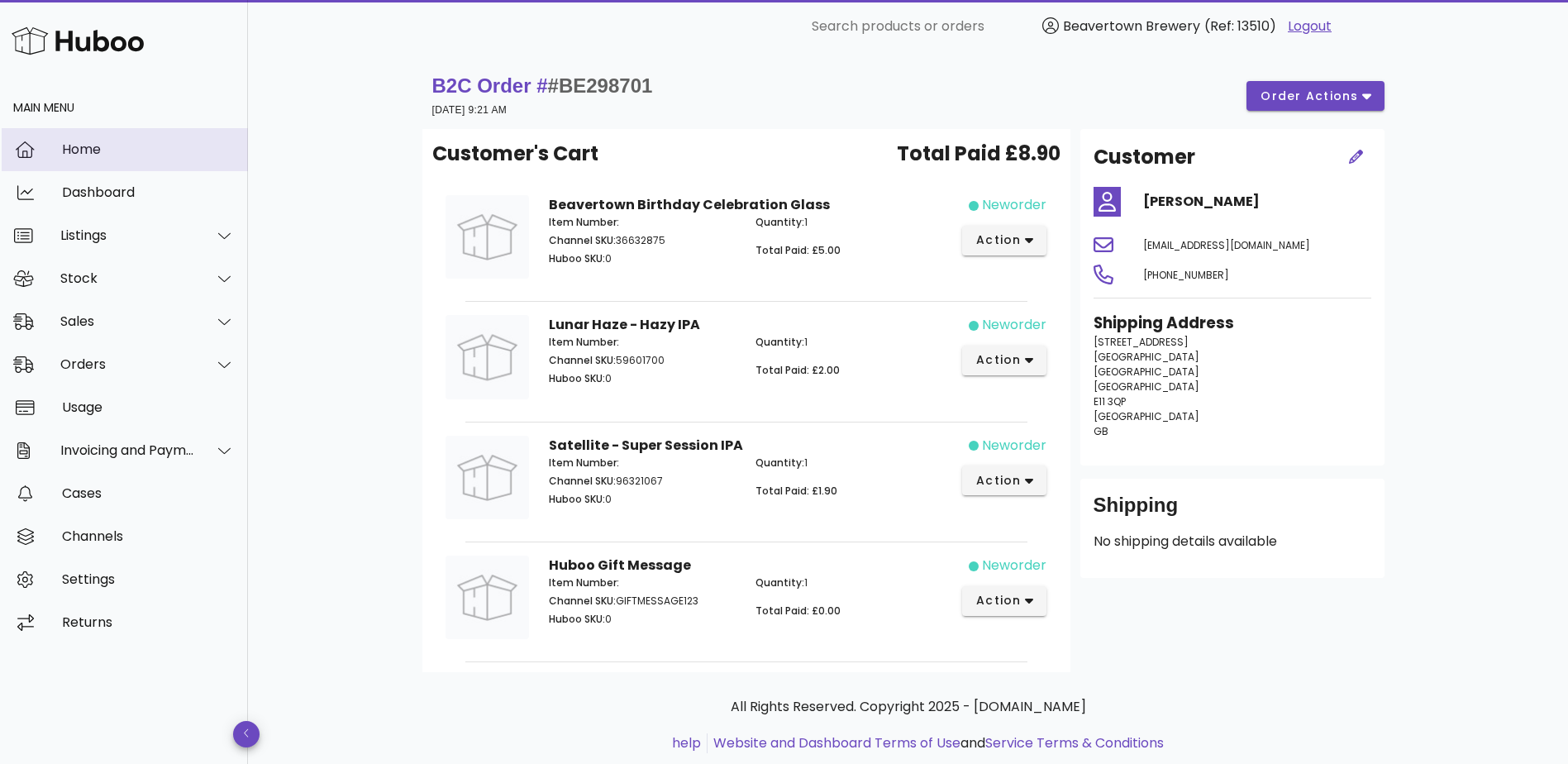
click at [81, 137] on div "Home" at bounding box center [149, 149] width 173 height 36
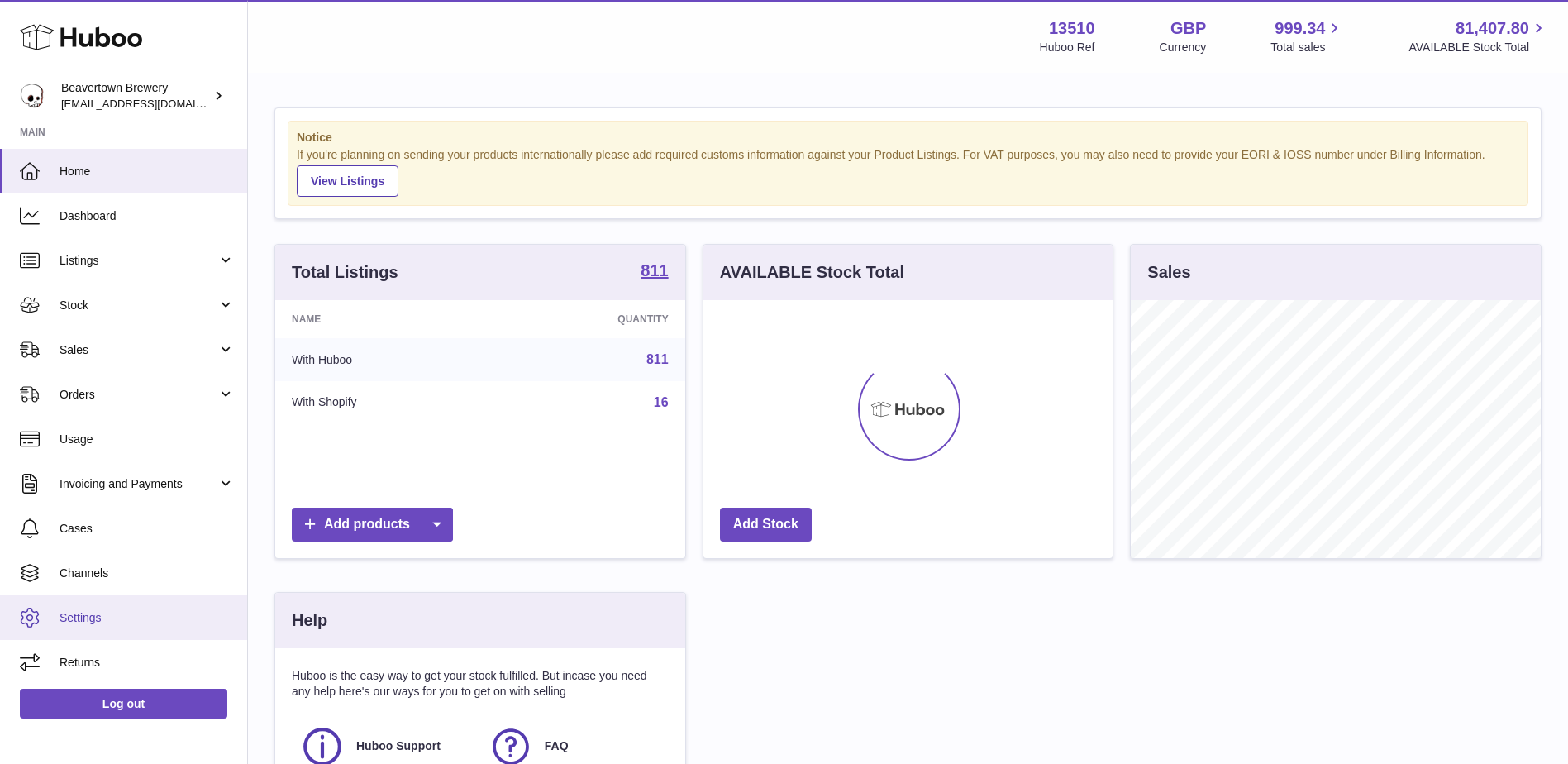
scroll to position [257, 409]
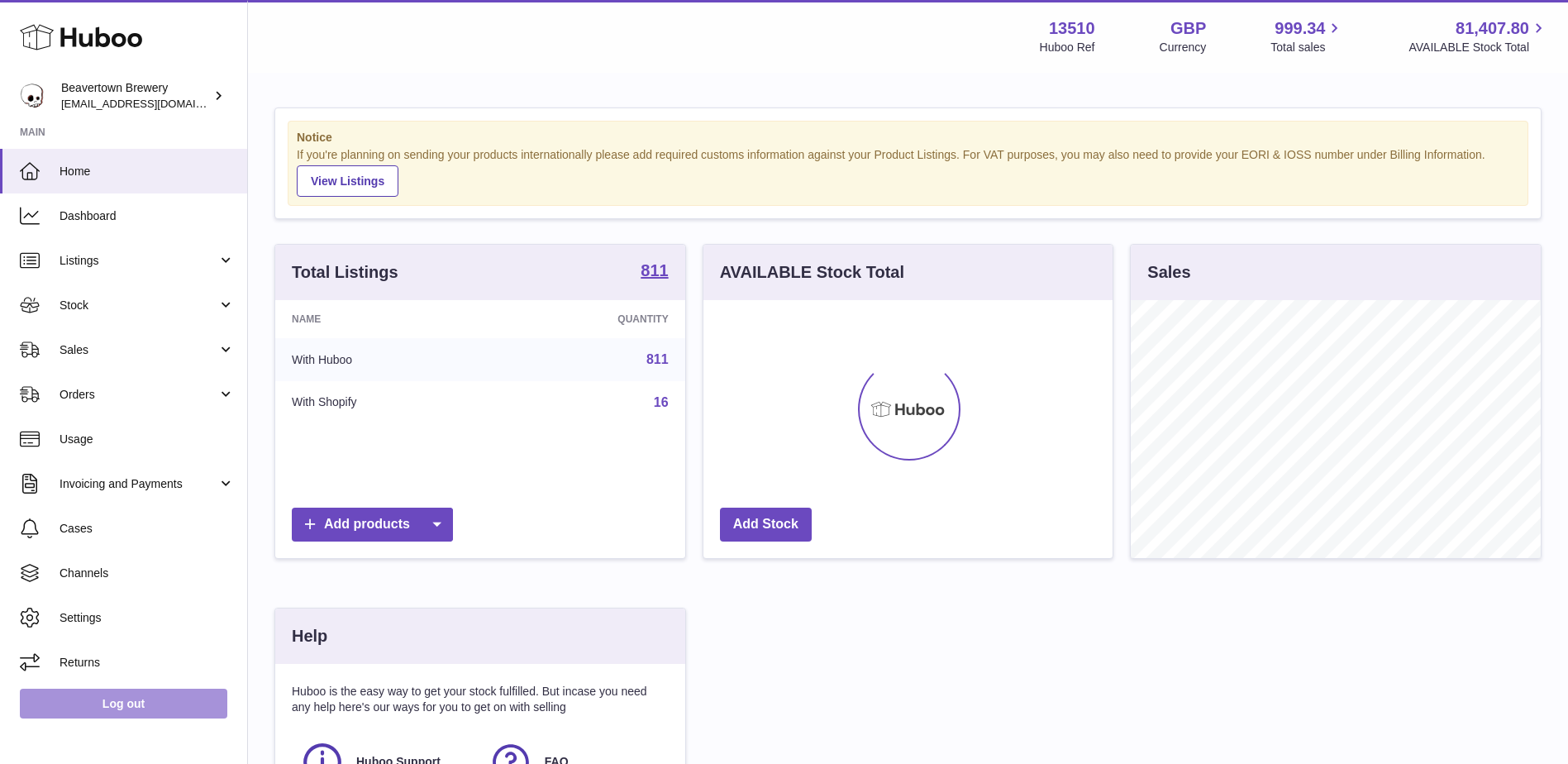
click at [132, 706] on link "Log out" at bounding box center [123, 704] width 208 height 30
